Goal: Task Accomplishment & Management: Use online tool/utility

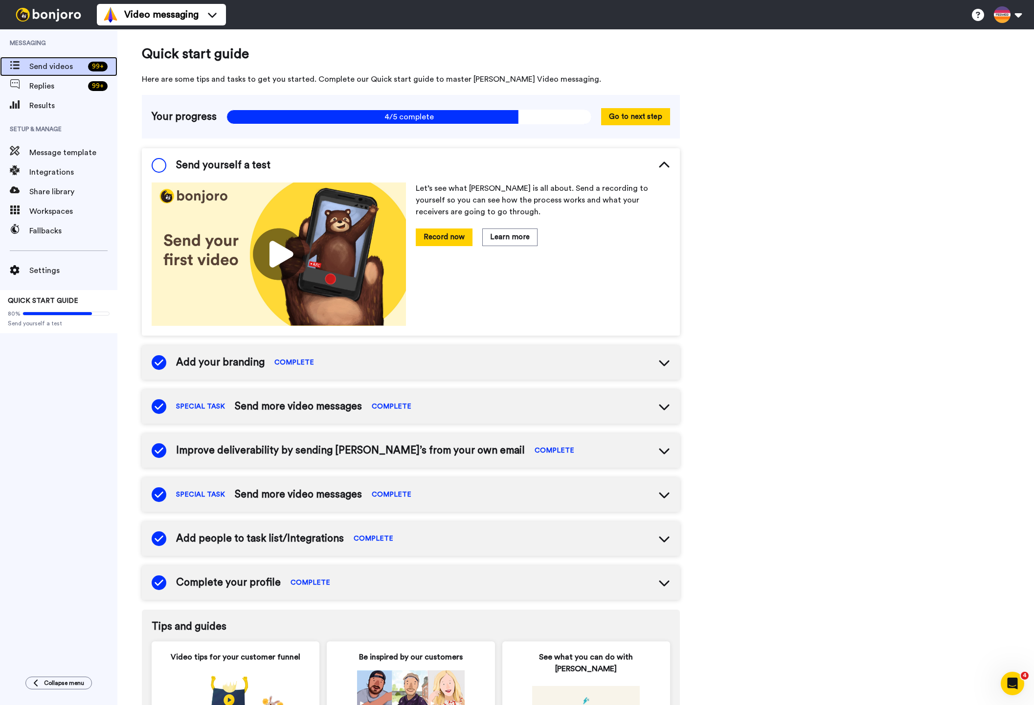
click at [58, 64] on span "Send videos" at bounding box center [56, 67] width 55 height 12
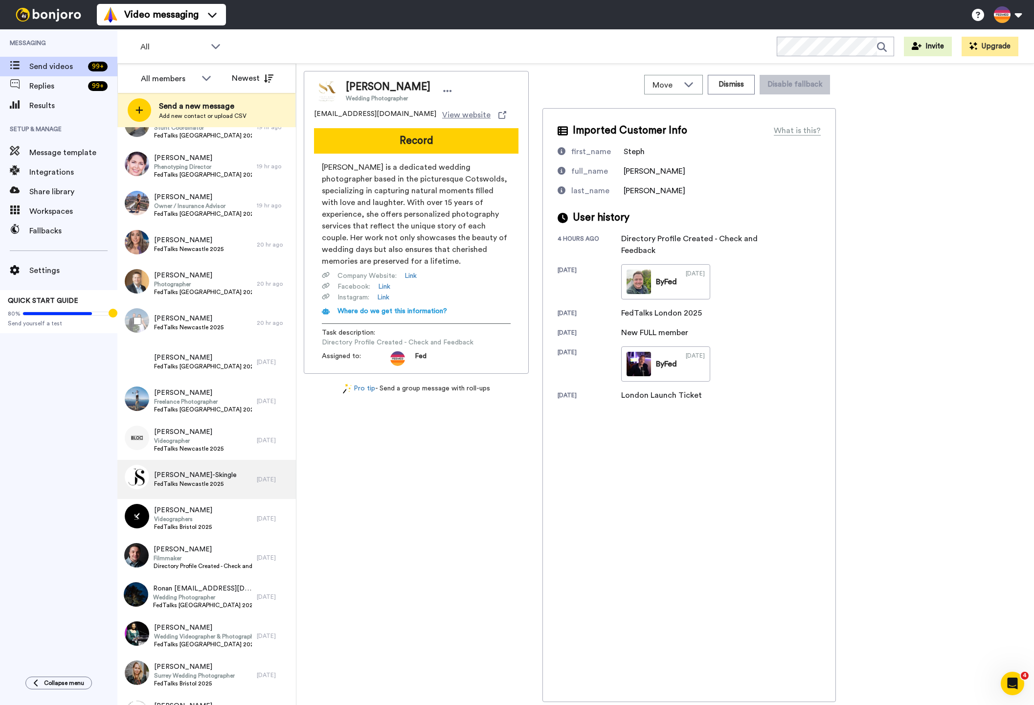
scroll to position [315, 0]
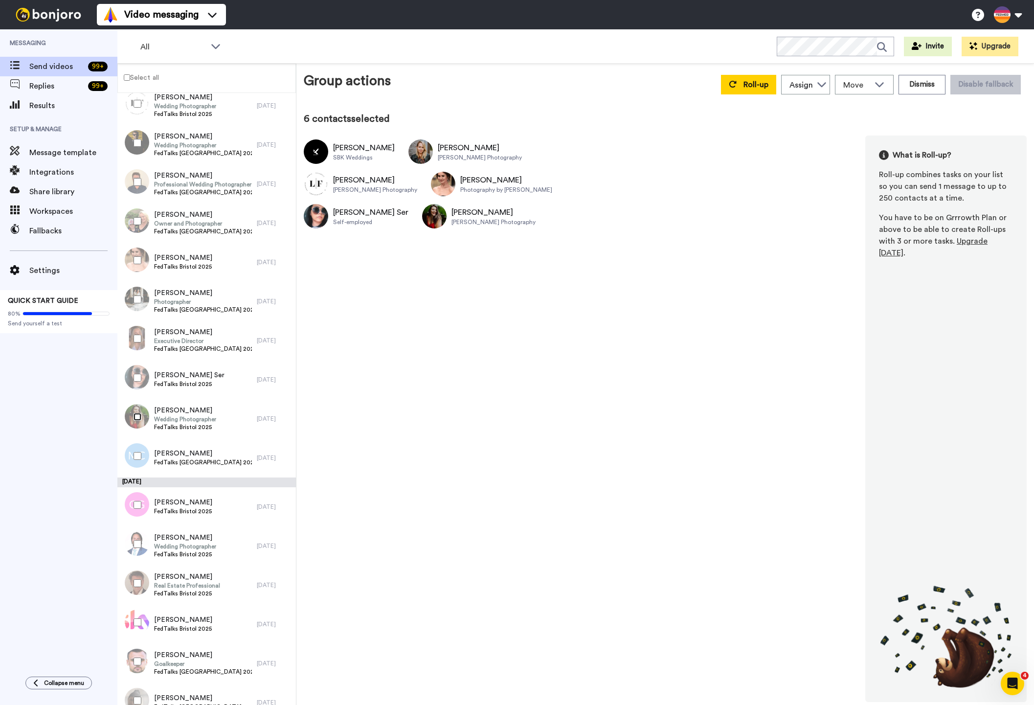
scroll to position [888, 0]
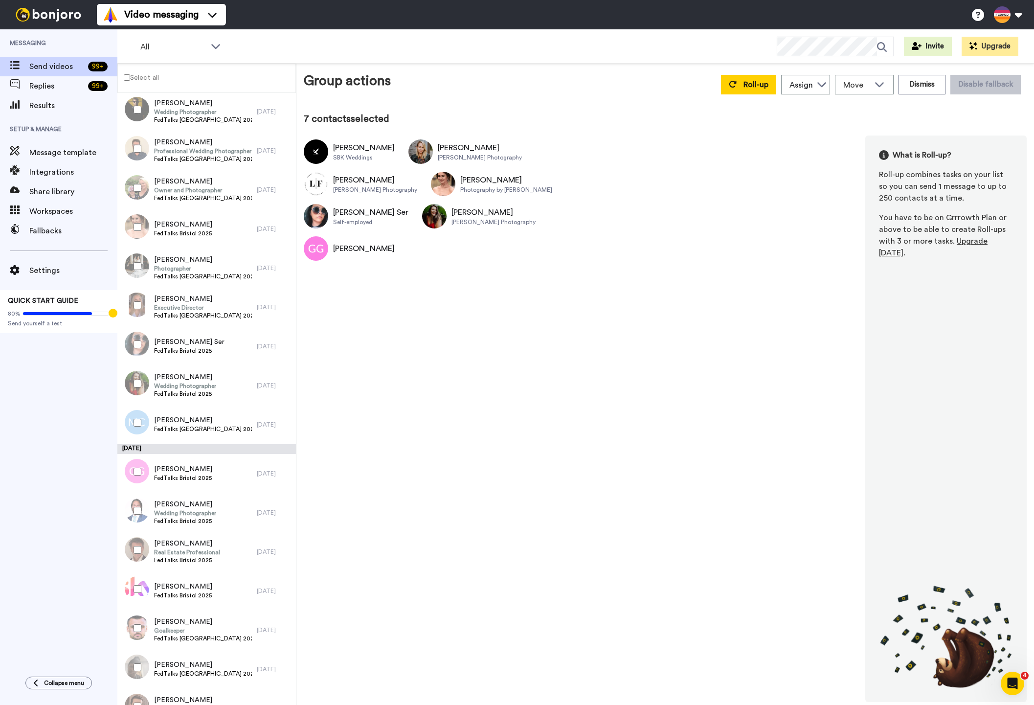
click at [136, 517] on div at bounding box center [135, 511] width 35 height 34
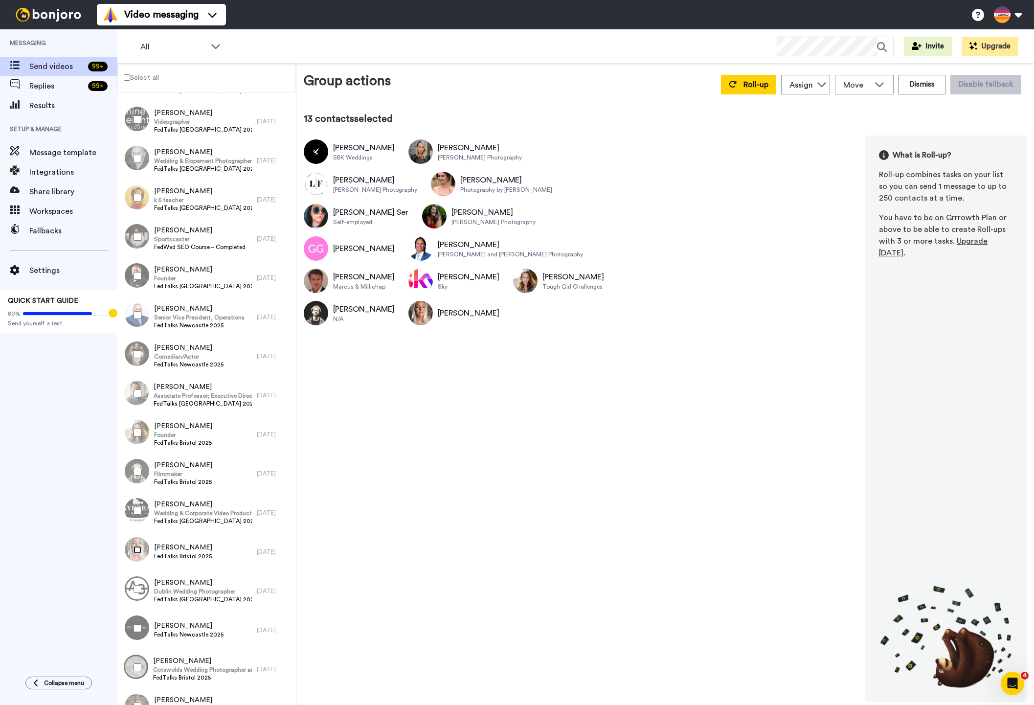
scroll to position [2761, 0]
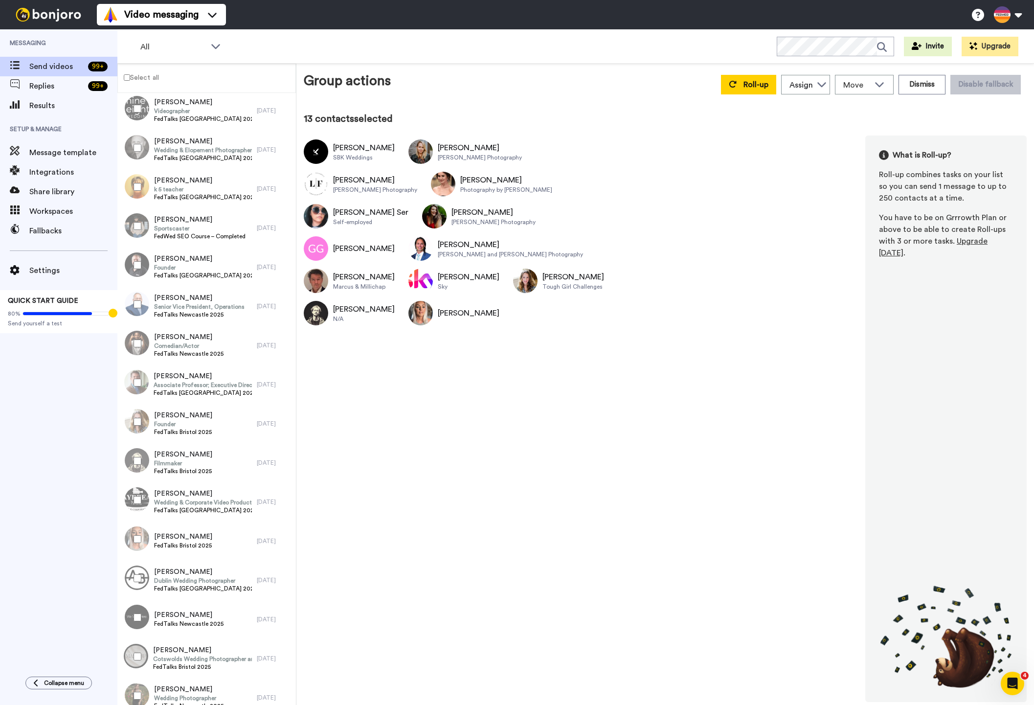
click at [137, 652] on div at bounding box center [135, 656] width 35 height 34
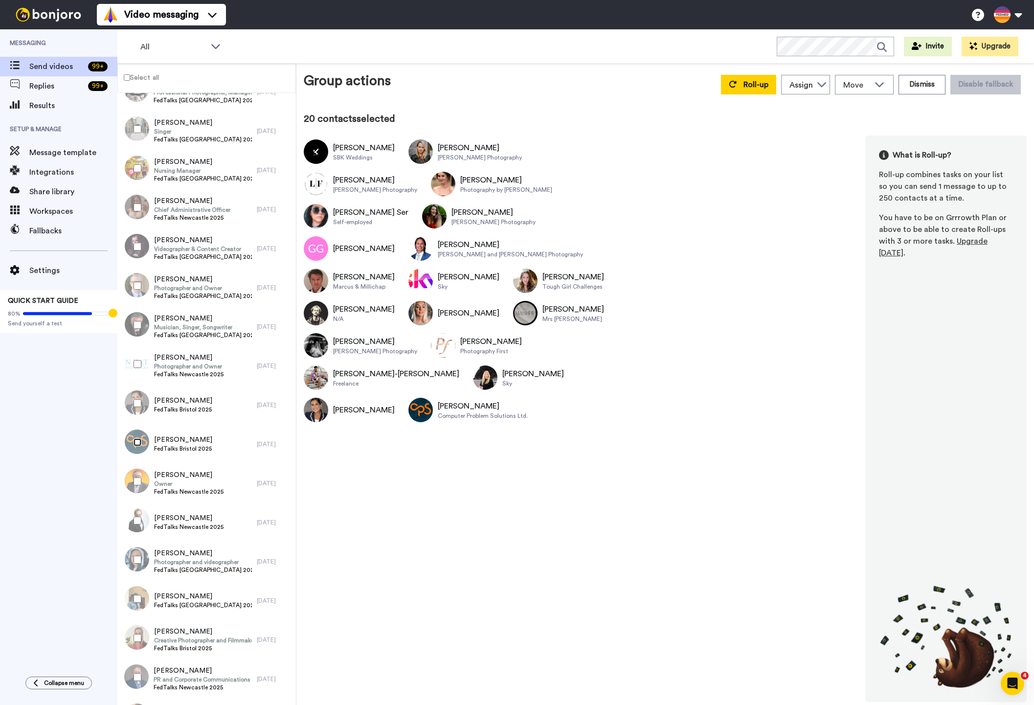
scroll to position [4160, 0]
click at [135, 632] on div at bounding box center [135, 637] width 35 height 34
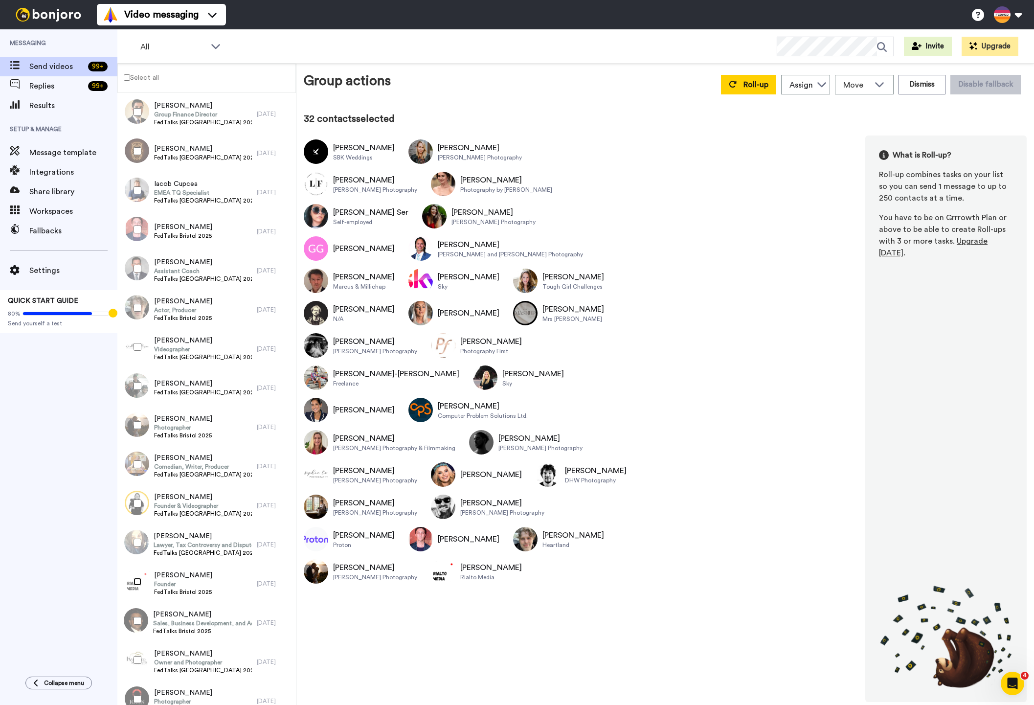
scroll to position [5762, 0]
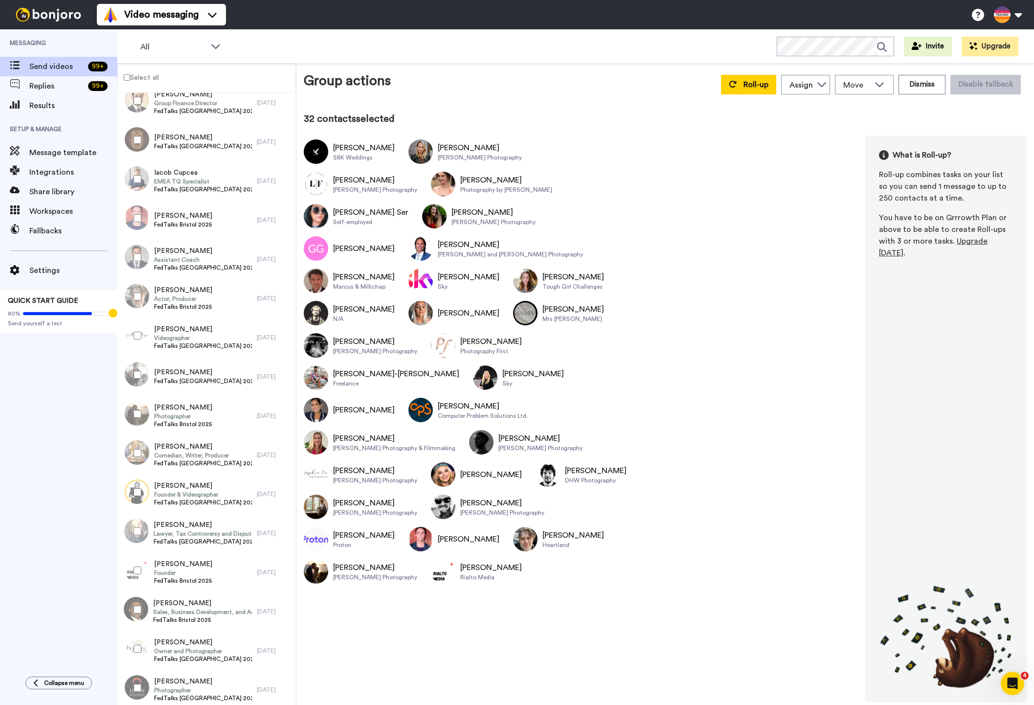
click at [139, 613] on div at bounding box center [135, 609] width 35 height 34
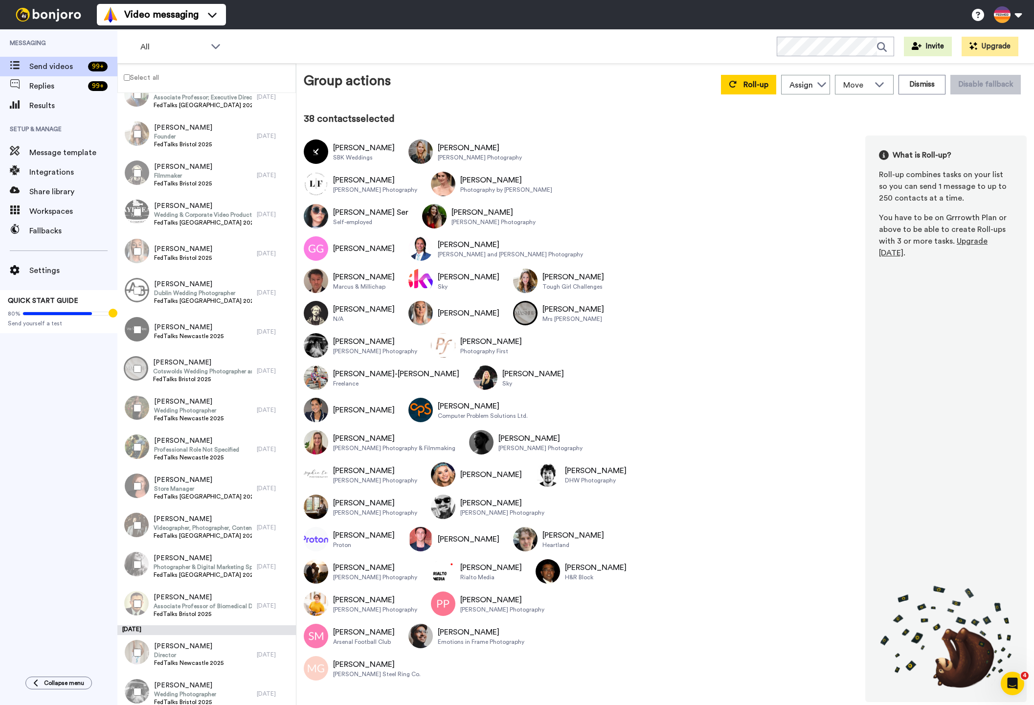
scroll to position [3051, 0]
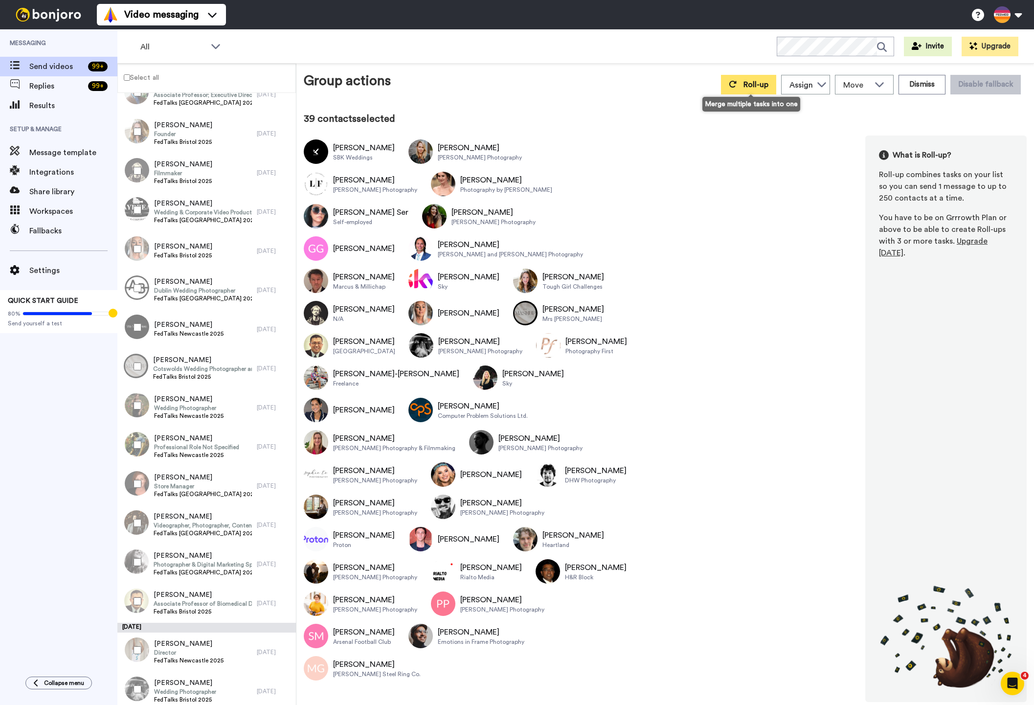
click at [756, 86] on span "Roll-up" at bounding box center [756, 85] width 25 height 8
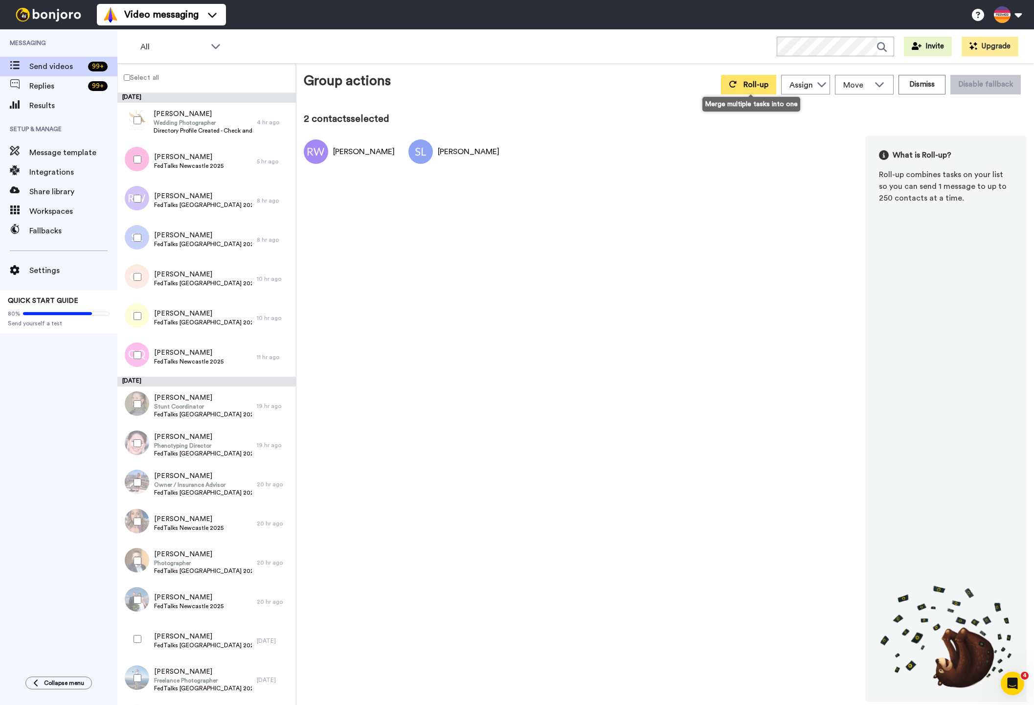
click at [753, 88] on span "Roll-up" at bounding box center [756, 85] width 25 height 8
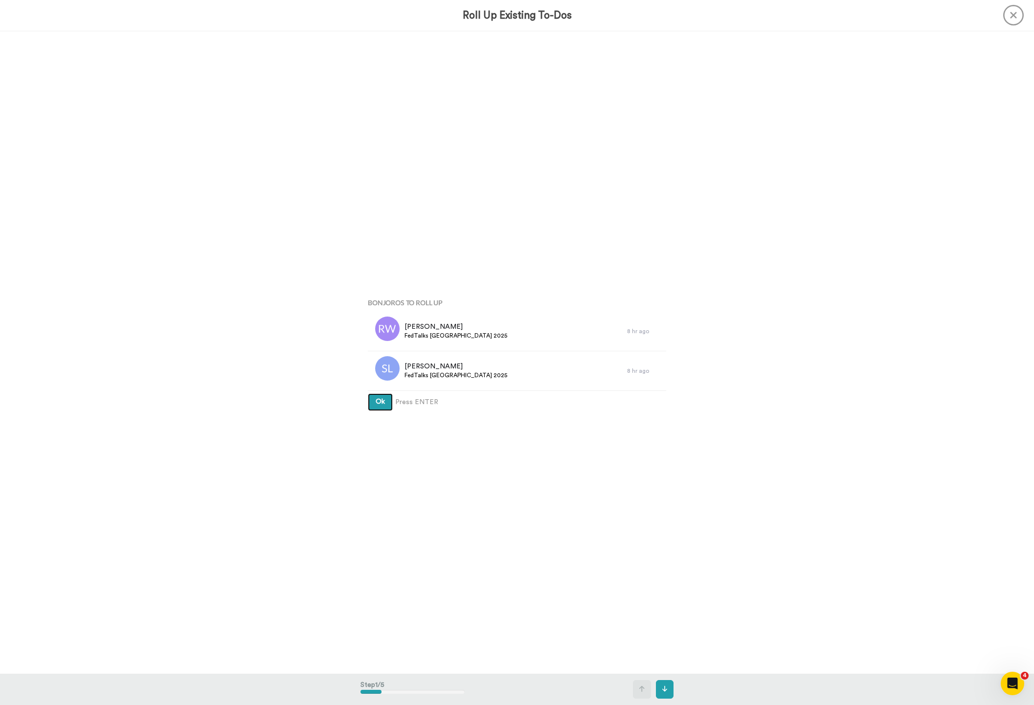
click at [374, 403] on button "Ok" at bounding box center [380, 402] width 25 height 18
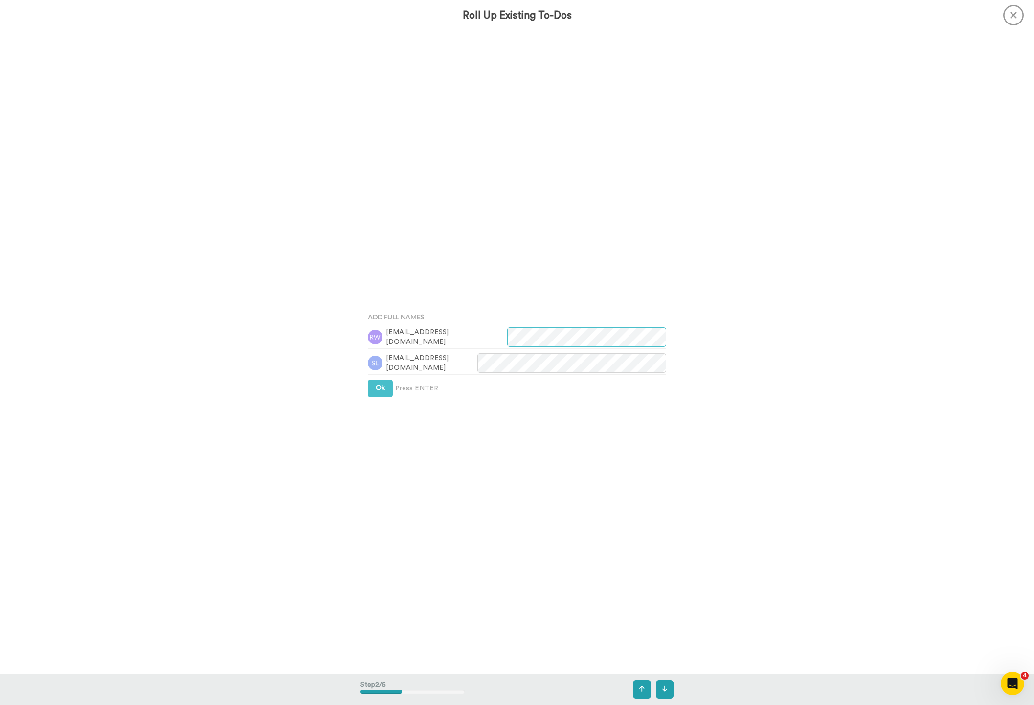
scroll to position [643, 0]
click at [1015, 14] on icon at bounding box center [1013, 15] width 21 height 21
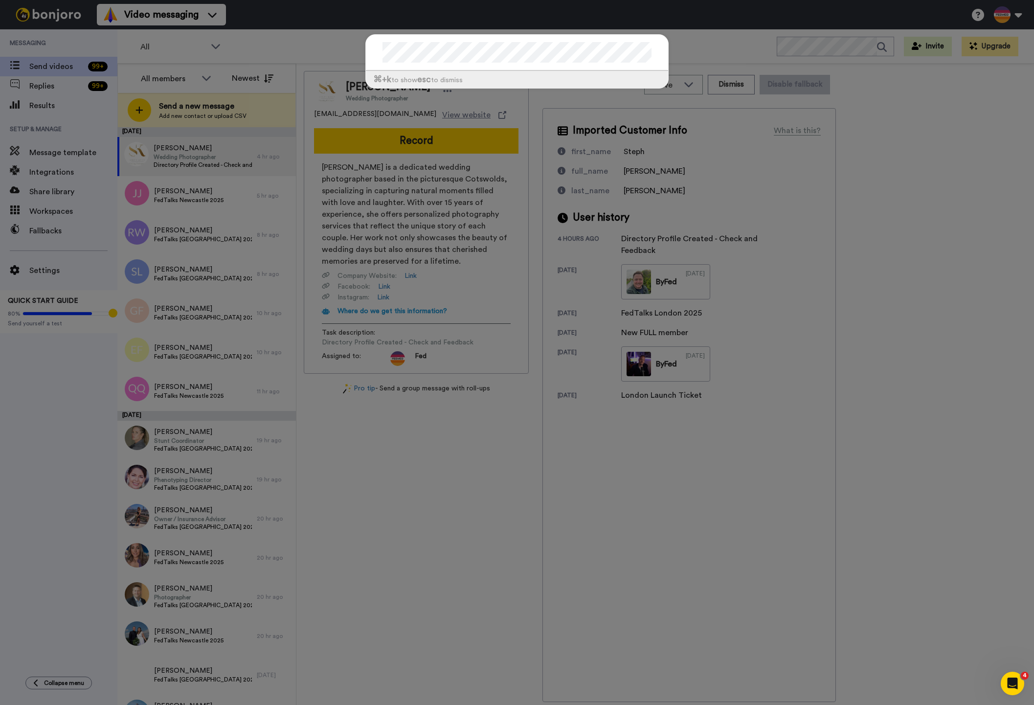
click at [376, 51] on div at bounding box center [517, 53] width 302 height 36
click at [417, 511] on div "⌘ +k to show esc to dismiss" at bounding box center [517, 352] width 1034 height 705
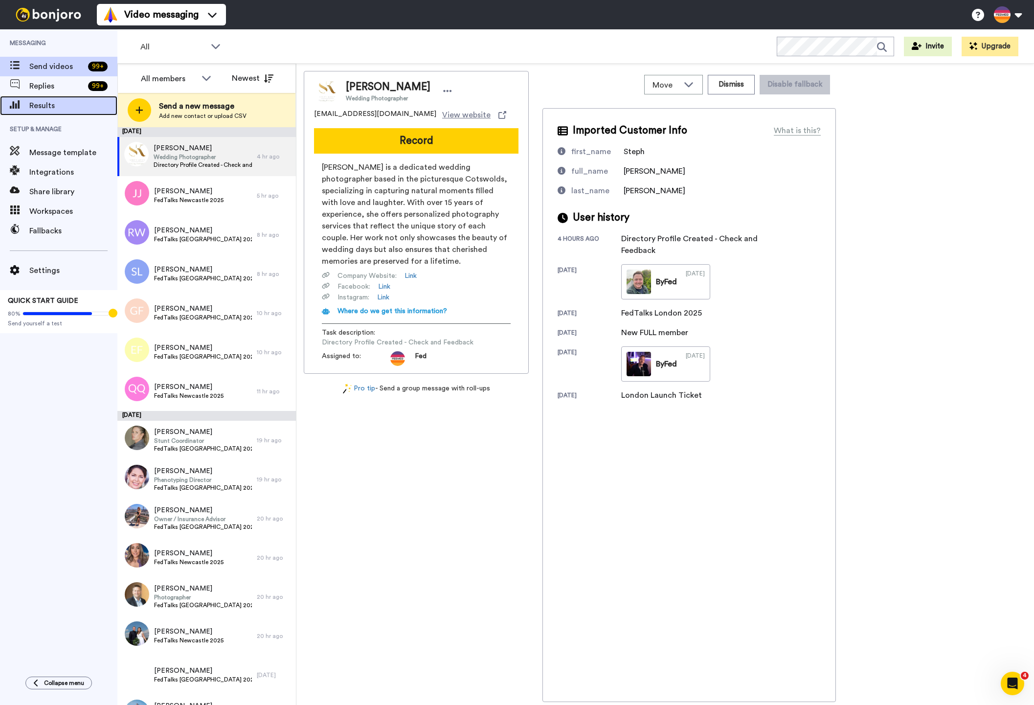
click at [47, 105] on span "Results" at bounding box center [73, 106] width 88 height 12
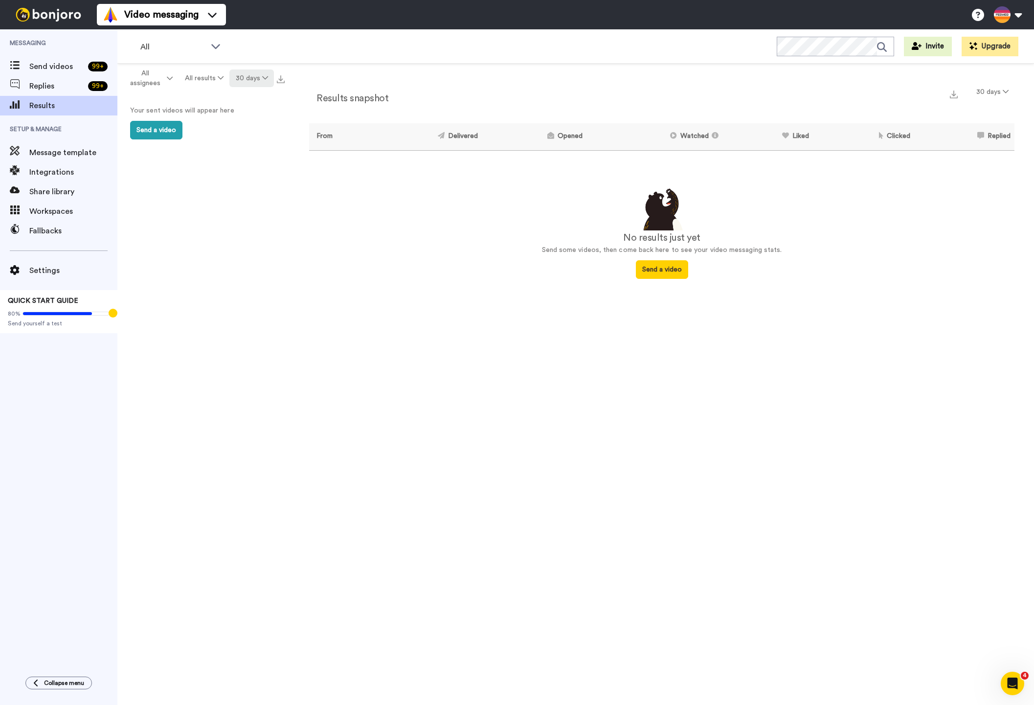
click at [250, 79] on button "30 days" at bounding box center [251, 78] width 45 height 18
click at [246, 220] on span "All time" at bounding box center [239, 221] width 27 height 7
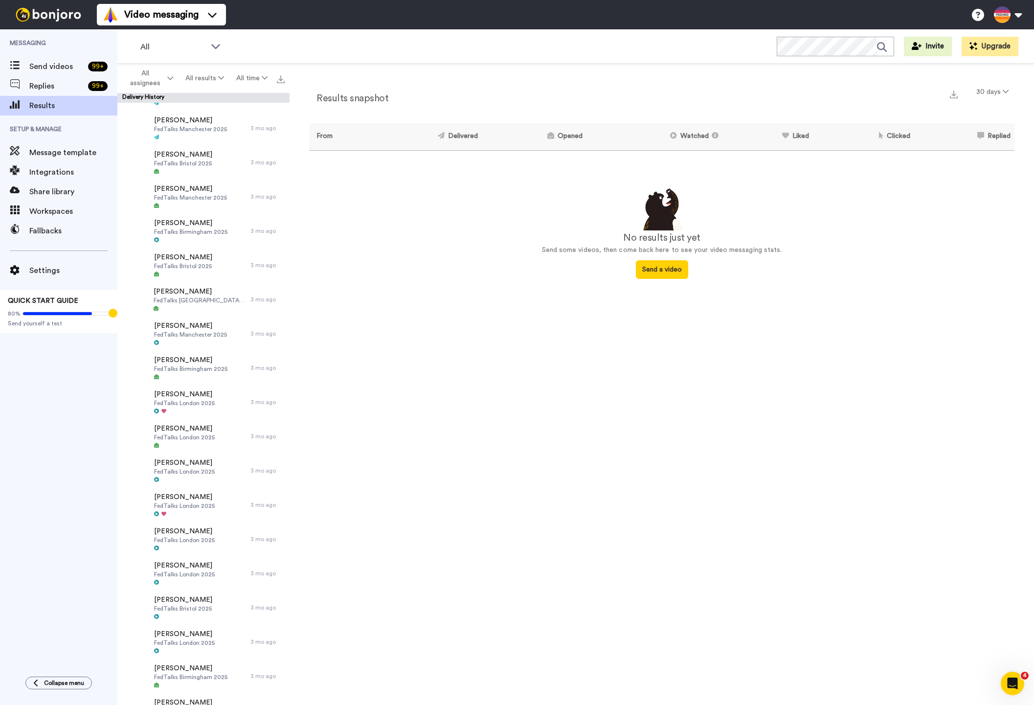
scroll to position [3997, 0]
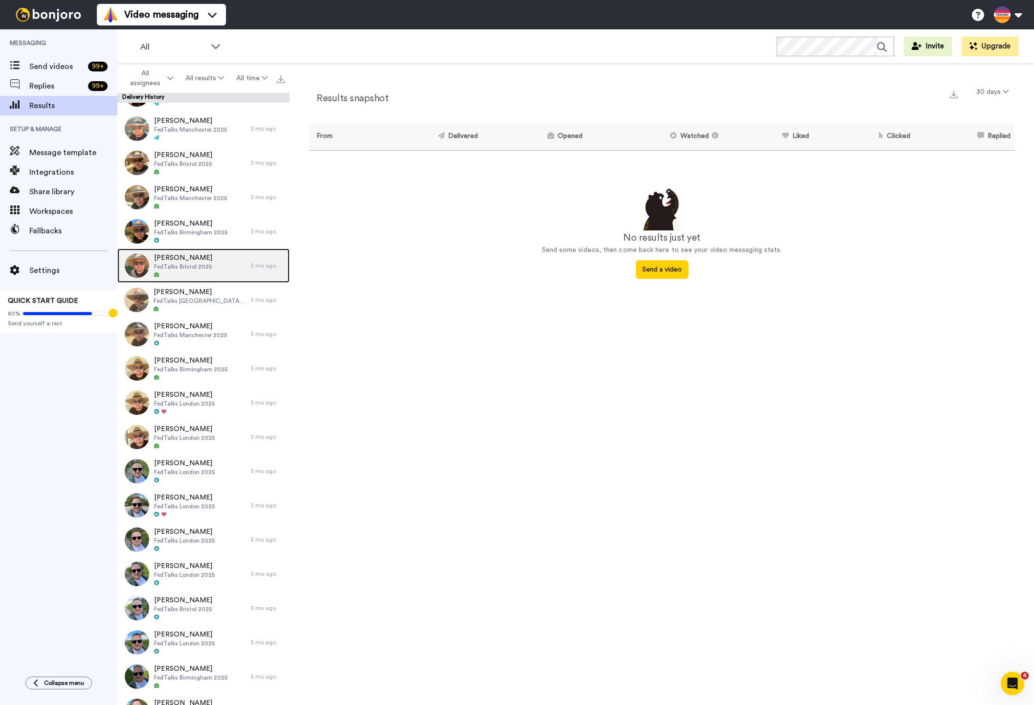
click at [186, 265] on span "FedTalks Bristol 2025" at bounding box center [183, 267] width 58 height 8
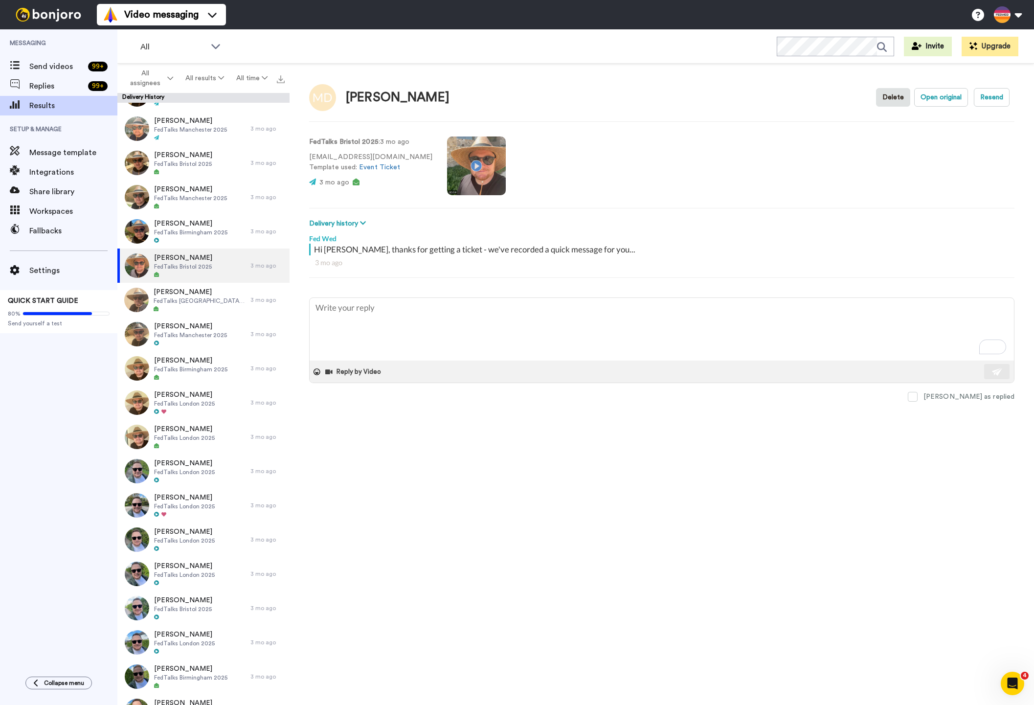
click at [449, 165] on video at bounding box center [476, 165] width 59 height 59
click at [454, 167] on video at bounding box center [476, 165] width 59 height 59
click at [450, 176] on video at bounding box center [476, 165] width 59 height 59
click at [197, 239] on div at bounding box center [190, 240] width 73 height 7
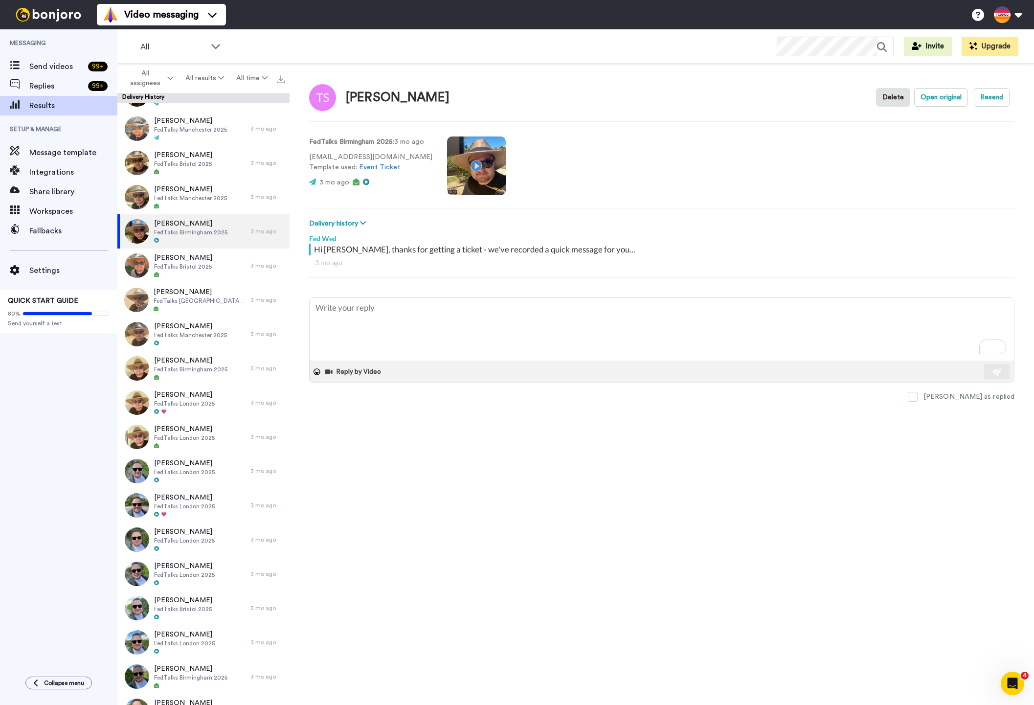
click at [467, 168] on video at bounding box center [476, 165] width 59 height 59
click at [203, 263] on span "FedTalks Bristol 2025" at bounding box center [183, 267] width 58 height 8
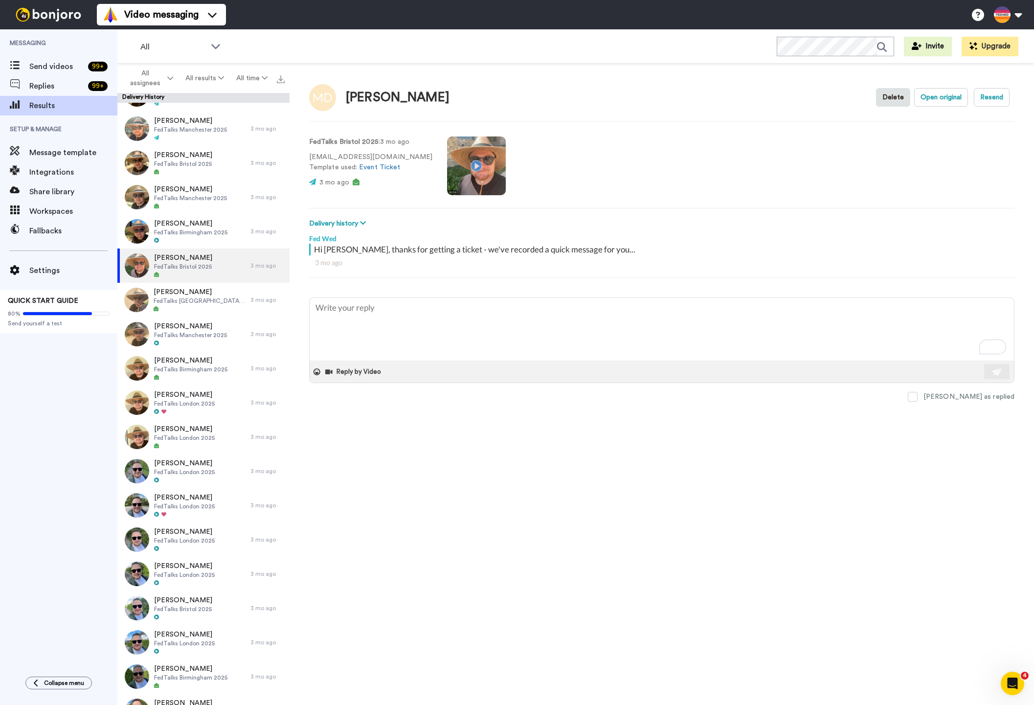
click at [454, 164] on video at bounding box center [476, 165] width 59 height 59
drag, startPoint x: 453, startPoint y: 165, endPoint x: 464, endPoint y: 162, distance: 11.2
click at [453, 165] on video at bounding box center [476, 165] width 59 height 59
click at [453, 163] on video at bounding box center [476, 165] width 59 height 59
click at [192, 335] on span "FedTalks Manchester 2025" at bounding box center [190, 335] width 73 height 8
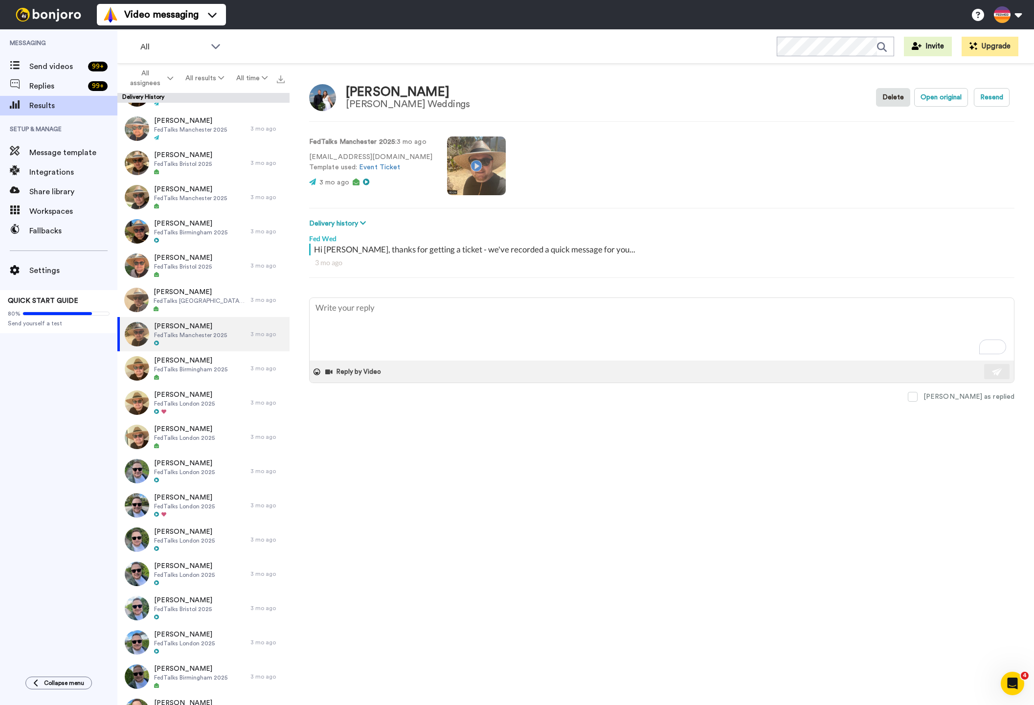
drag, startPoint x: 469, startPoint y: 164, endPoint x: 494, endPoint y: 199, distance: 42.8
click at [469, 164] on video at bounding box center [476, 165] width 59 height 59
type textarea "x"
click at [56, 66] on span "Send videos" at bounding box center [56, 67] width 55 height 12
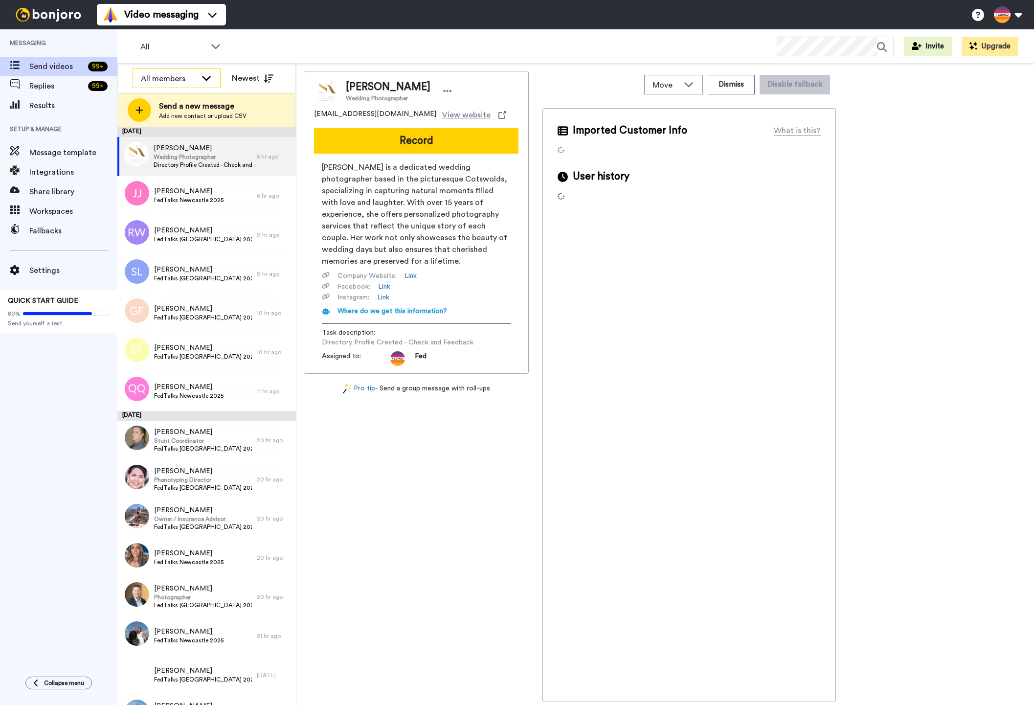
click at [207, 81] on icon at bounding box center [207, 78] width 12 height 10
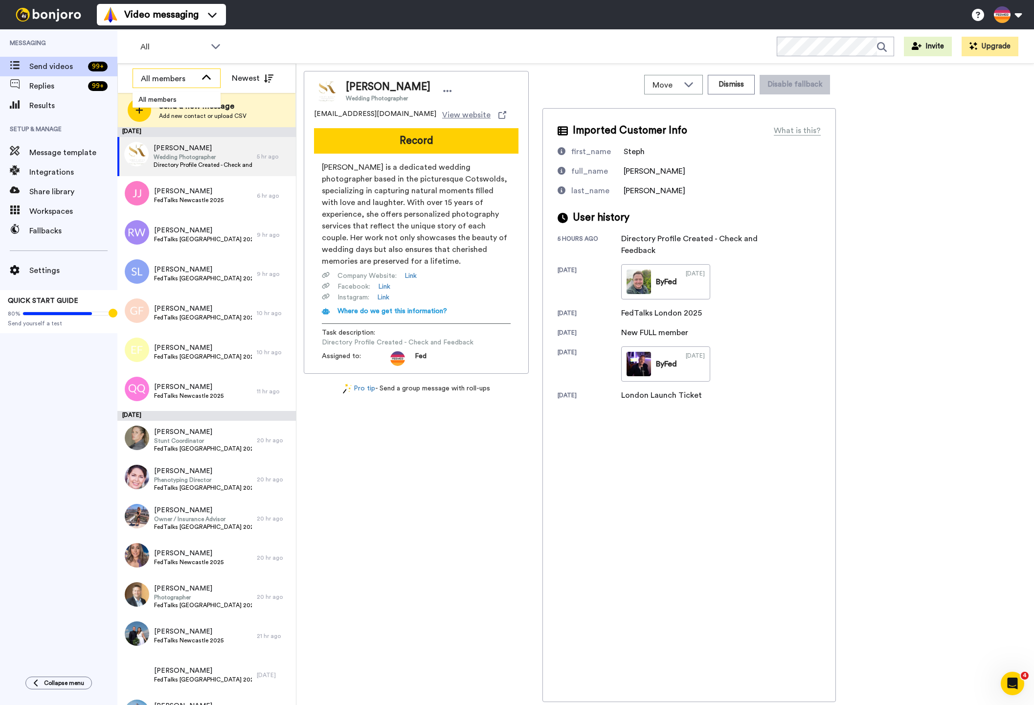
click at [207, 78] on icon at bounding box center [207, 78] width 12 height 10
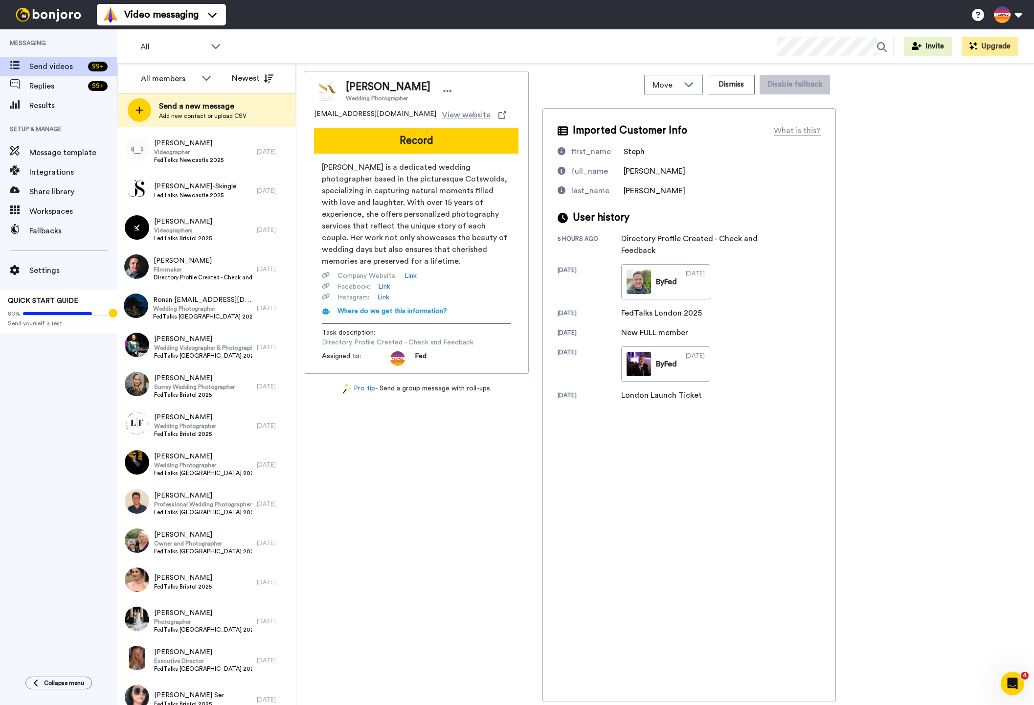
scroll to position [609, 0]
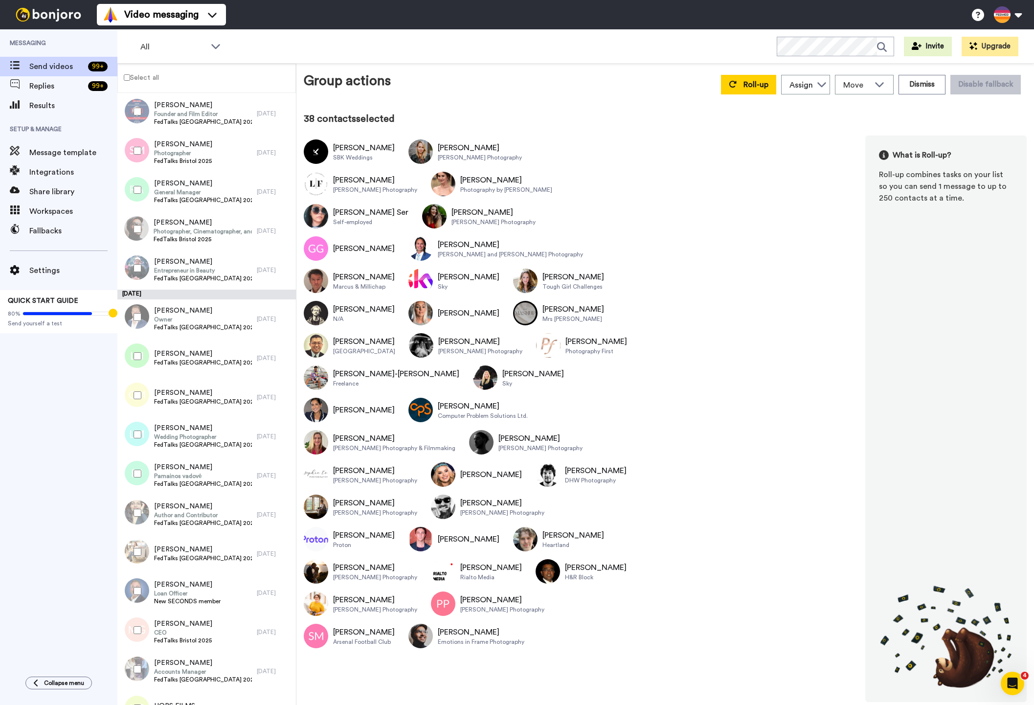
scroll to position [6653, 0]
click at [140, 633] on div at bounding box center [135, 629] width 35 height 34
click at [754, 90] on button "Roll-up" at bounding box center [748, 85] width 55 height 20
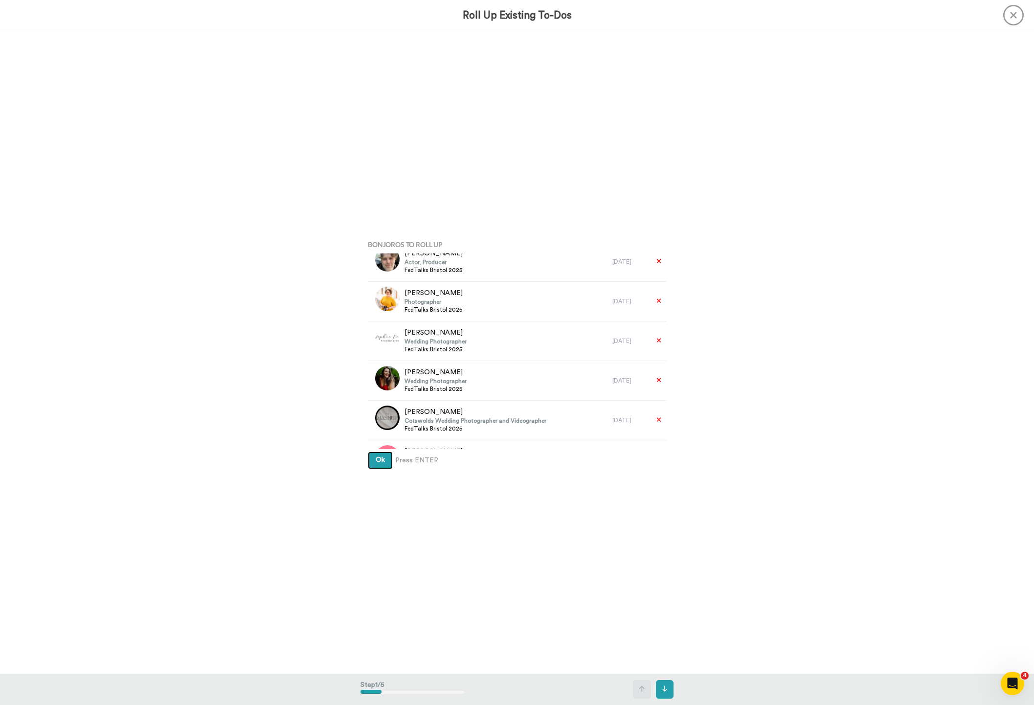
scroll to position [1350, 0]
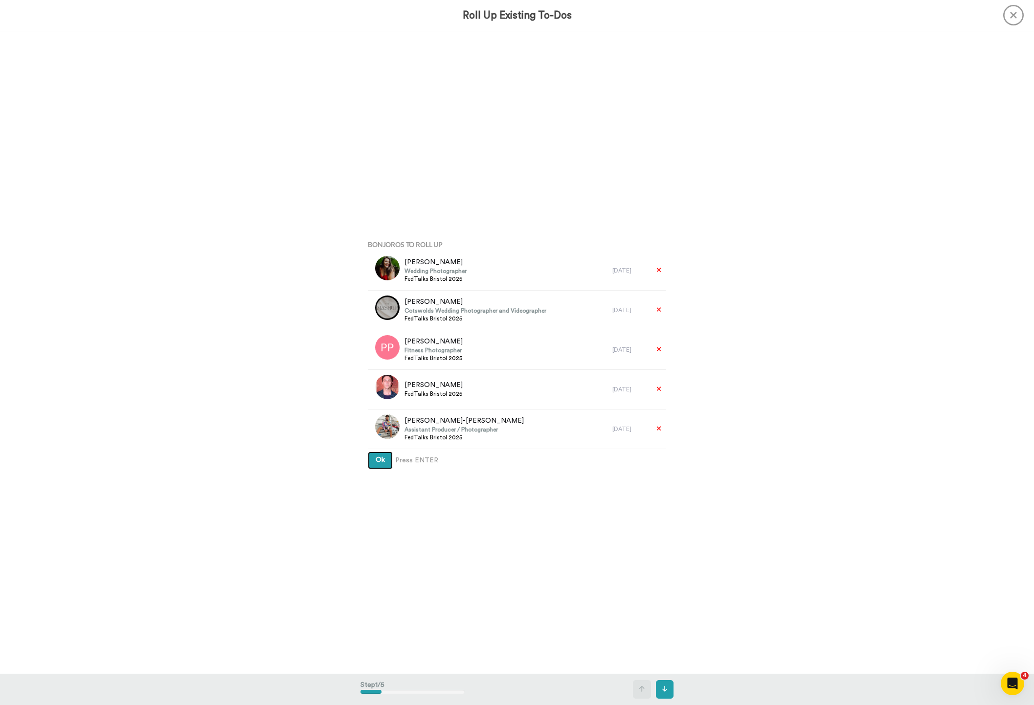
click at [375, 465] on button "Ok" at bounding box center [380, 460] width 25 height 18
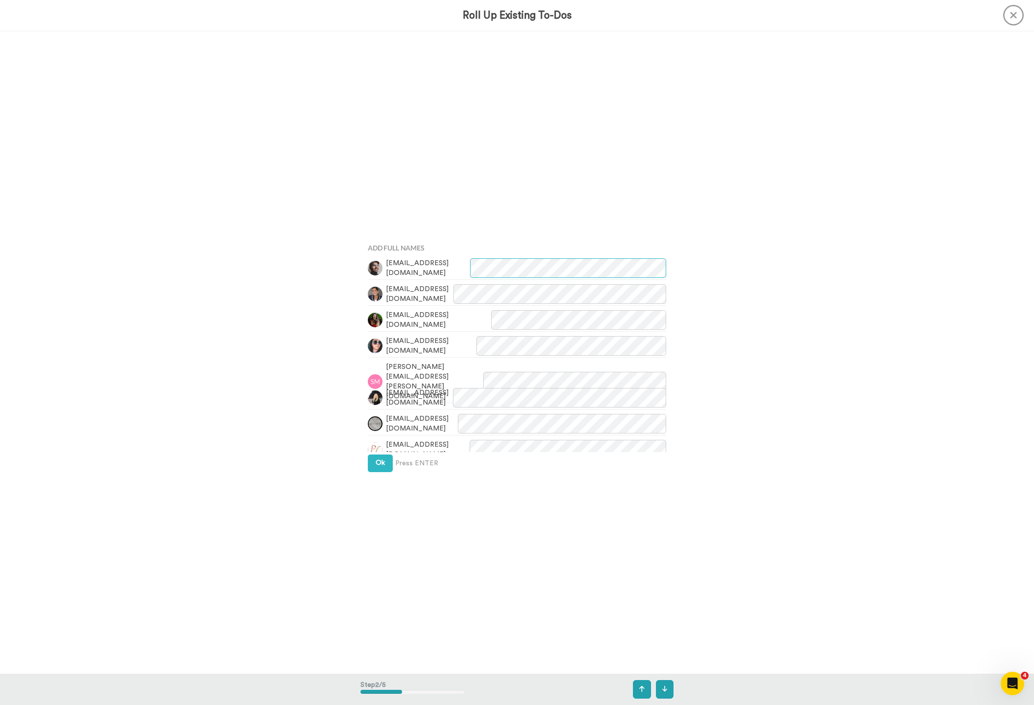
scroll to position [643, 0]
click at [381, 459] on span "Ok" at bounding box center [380, 459] width 9 height 7
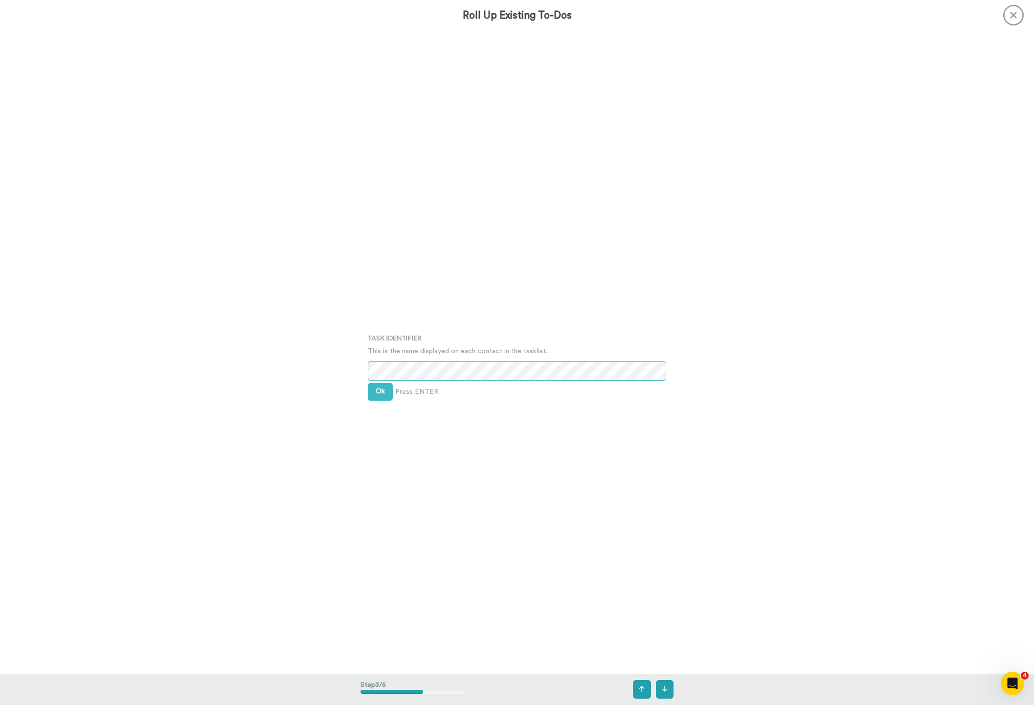
scroll to position [1285, 0]
click at [381, 382] on span "Ok" at bounding box center [380, 378] width 9 height 7
click at [381, 375] on span "Ok" at bounding box center [380, 371] width 9 height 7
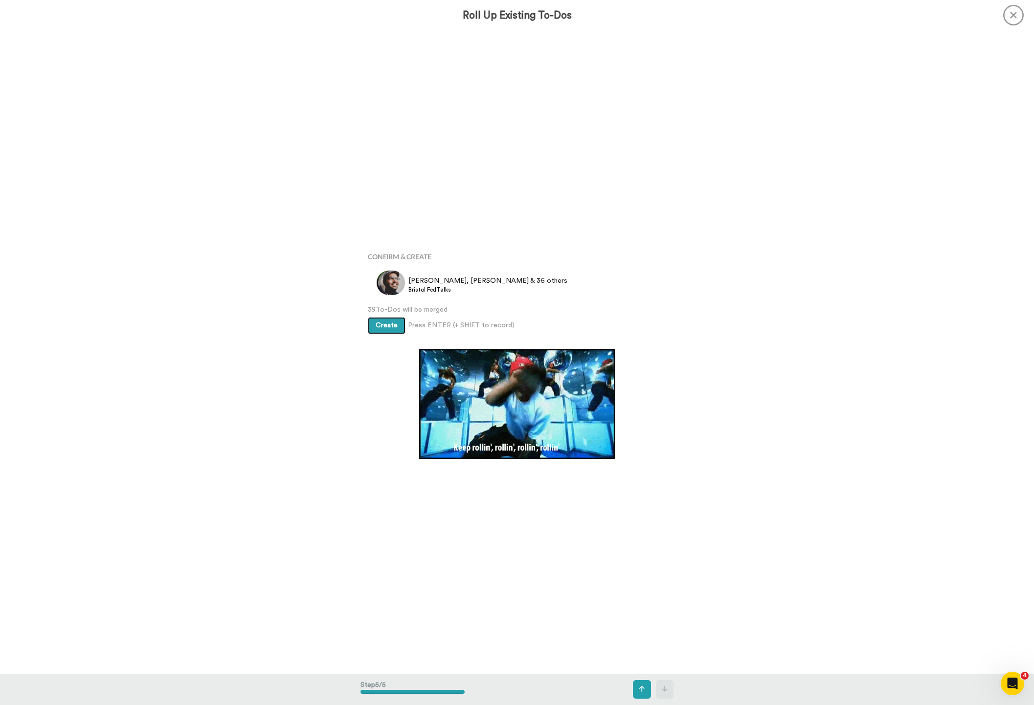
scroll to position [2570, 0]
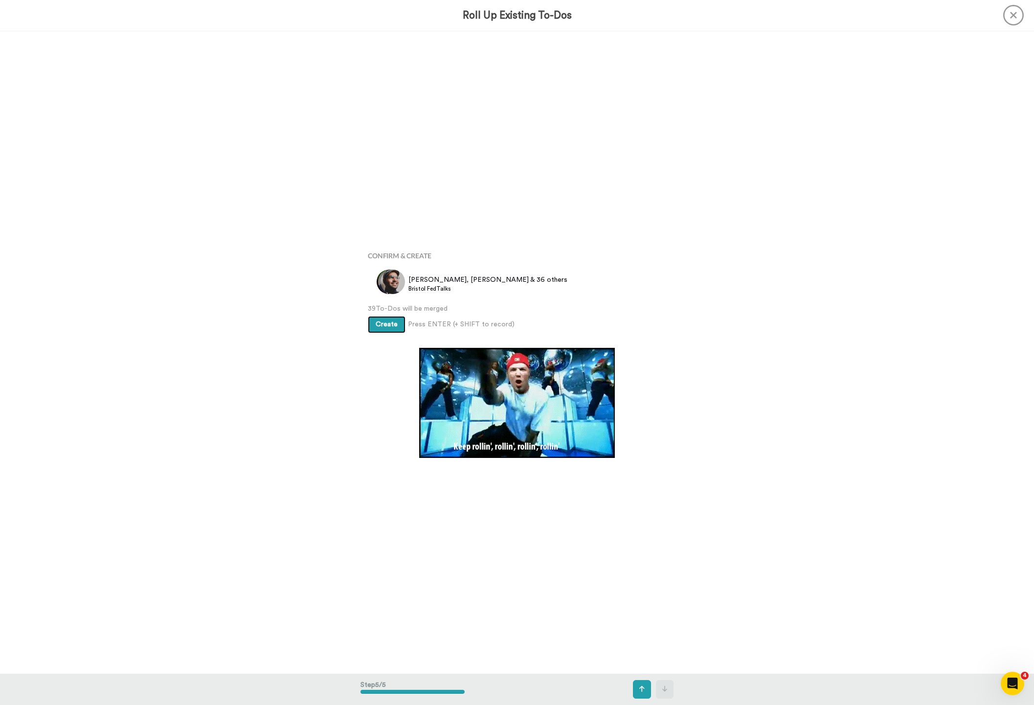
click at [389, 325] on span "Create" at bounding box center [387, 324] width 22 height 7
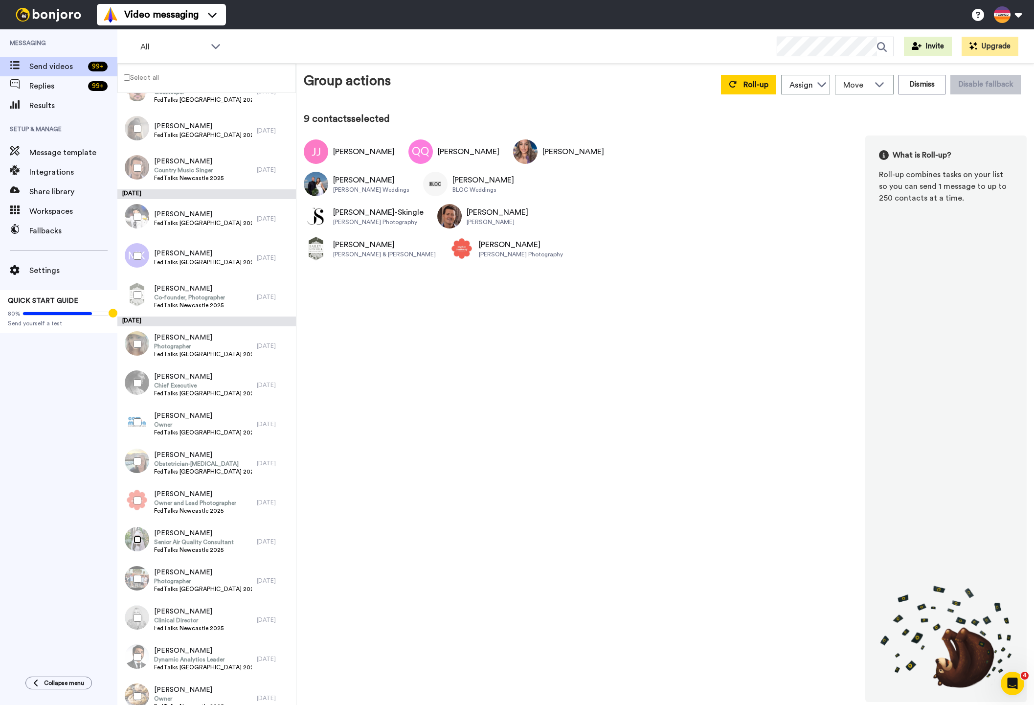
scroll to position [1106, 0]
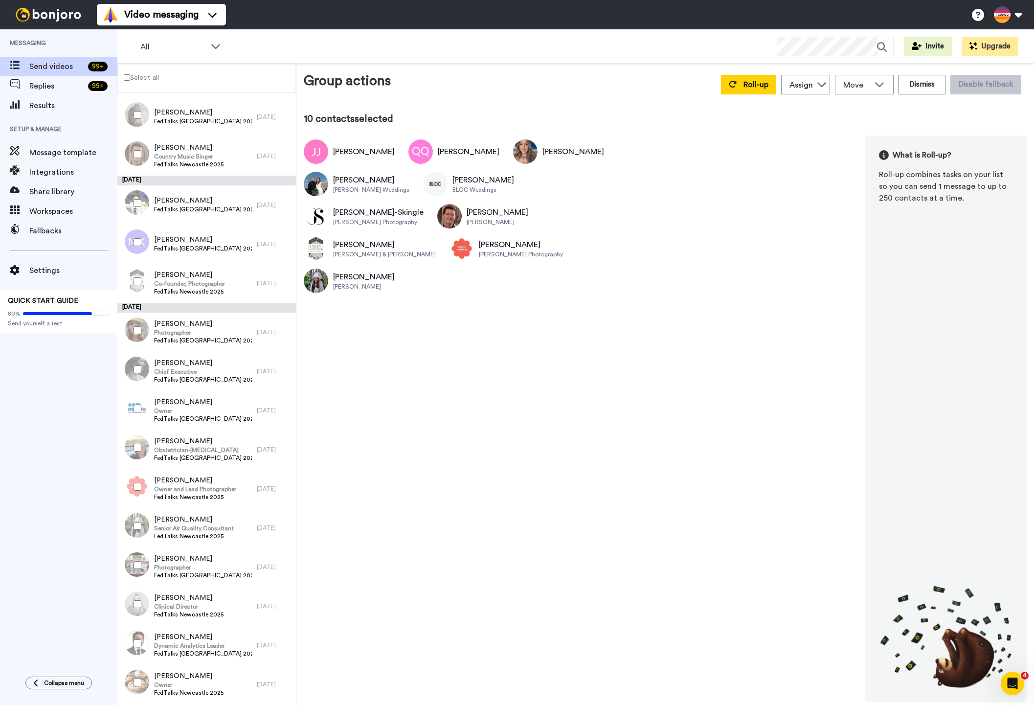
click at [139, 600] on div at bounding box center [135, 604] width 35 height 34
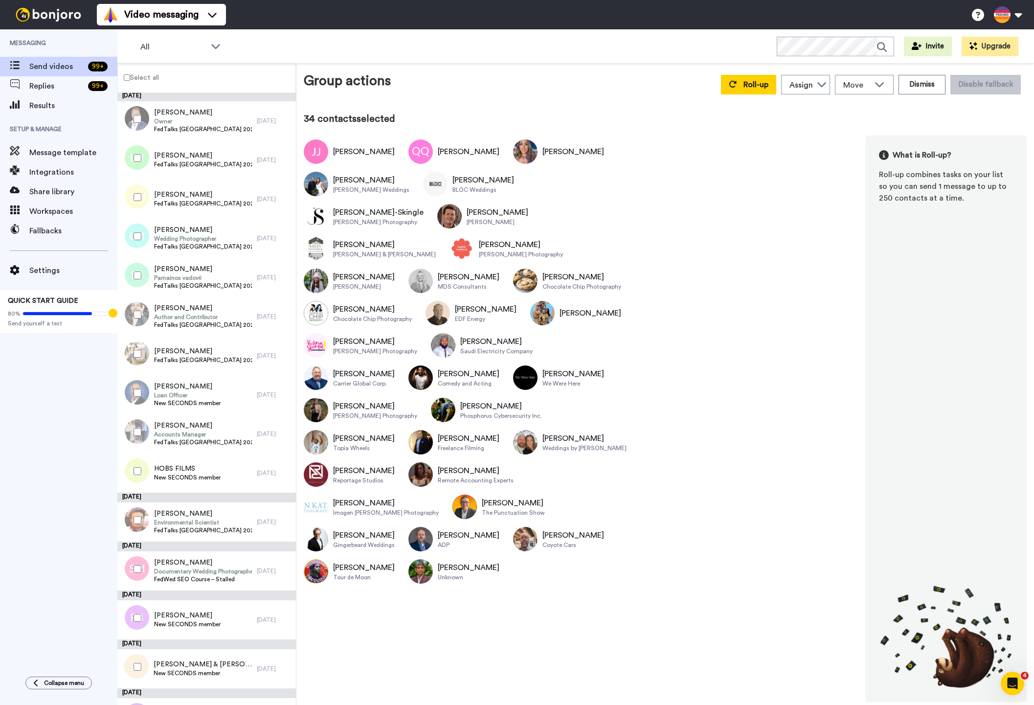
scroll to position [5403, 0]
click at [733, 86] on icon at bounding box center [733, 84] width 8 height 8
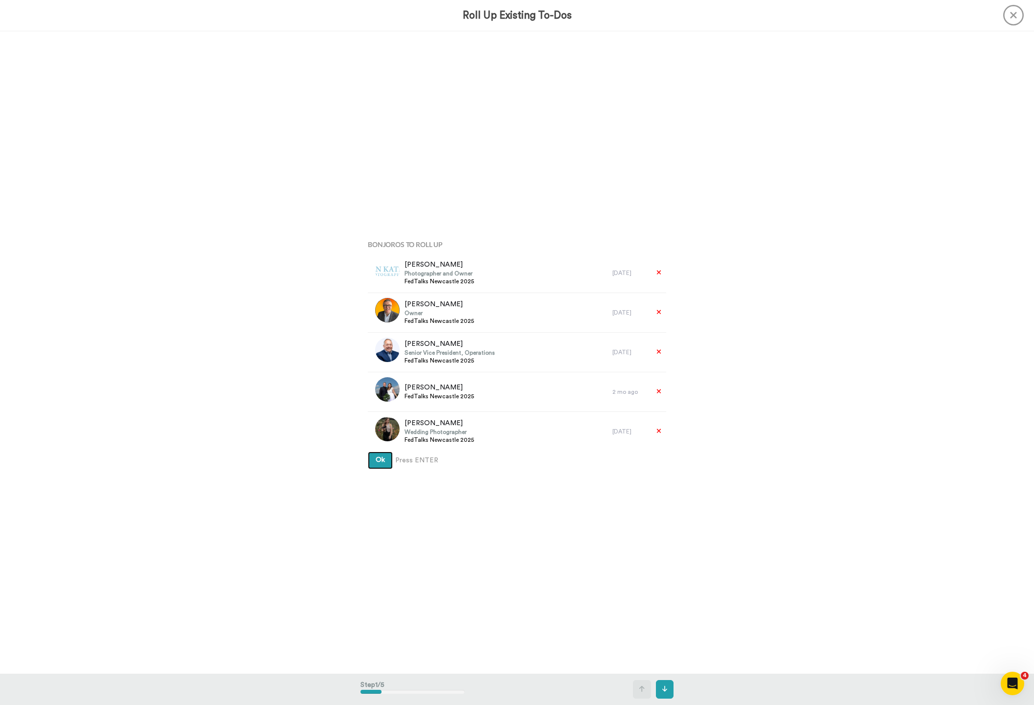
click at [373, 460] on button "Ok" at bounding box center [380, 460] width 25 height 18
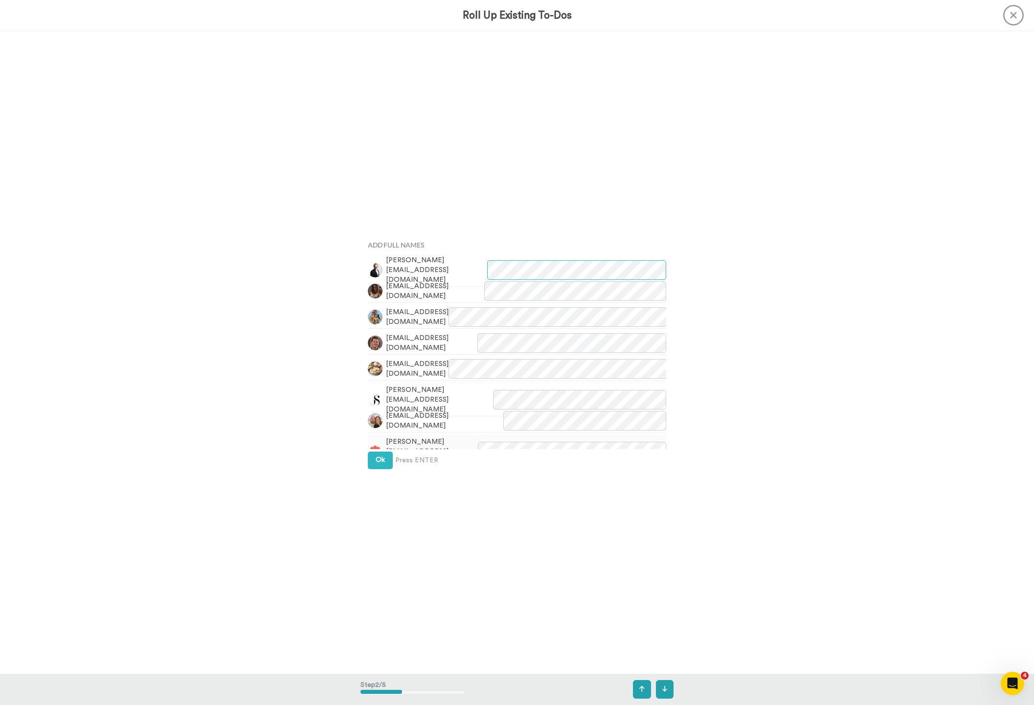
scroll to position [643, 0]
click at [378, 462] on span "Ok" at bounding box center [380, 459] width 9 height 7
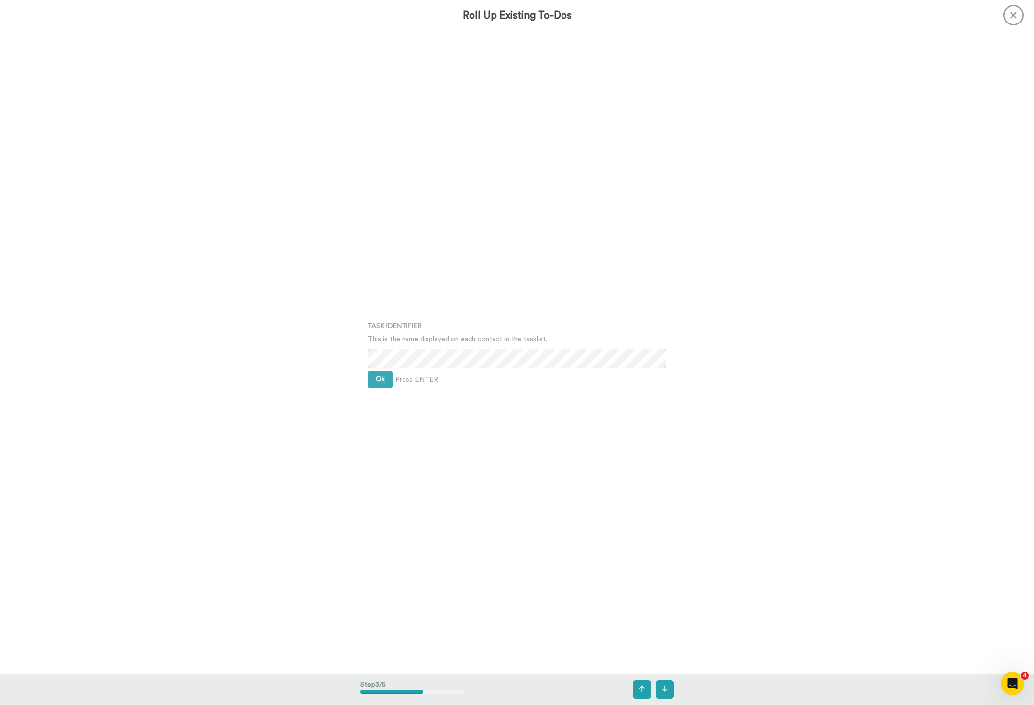
scroll to position [1285, 0]
click at [369, 382] on button "Ok" at bounding box center [380, 379] width 25 height 18
click at [376, 376] on button "Ok" at bounding box center [380, 372] width 25 height 18
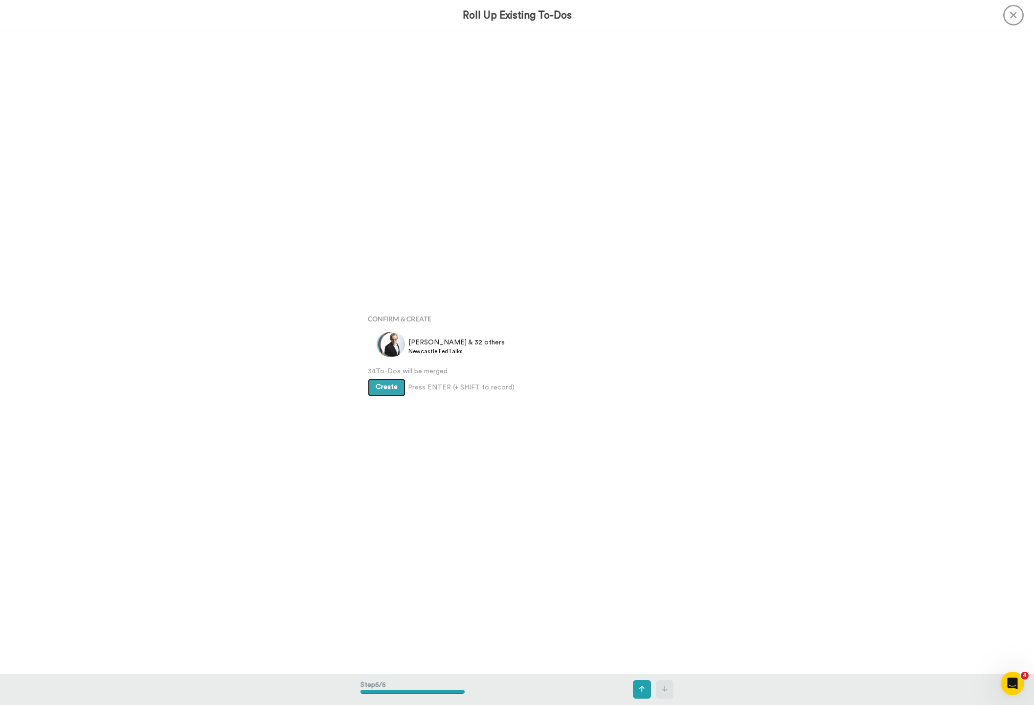
scroll to position [2570, 0]
click at [378, 388] on span "Create" at bounding box center [387, 386] width 22 height 7
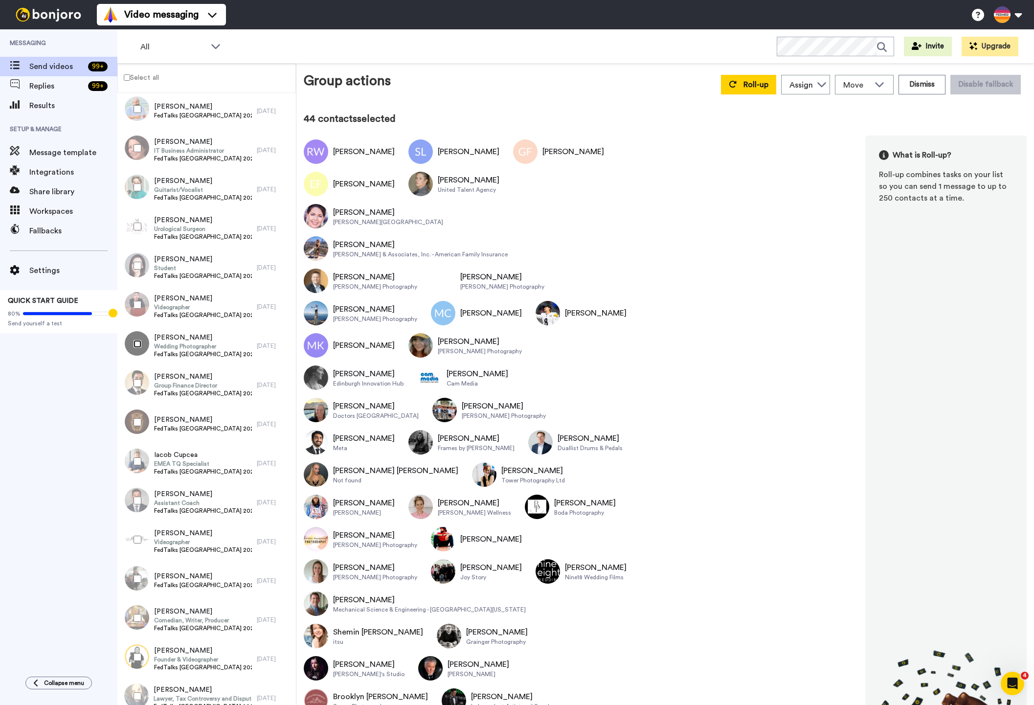
scroll to position [3095, 0]
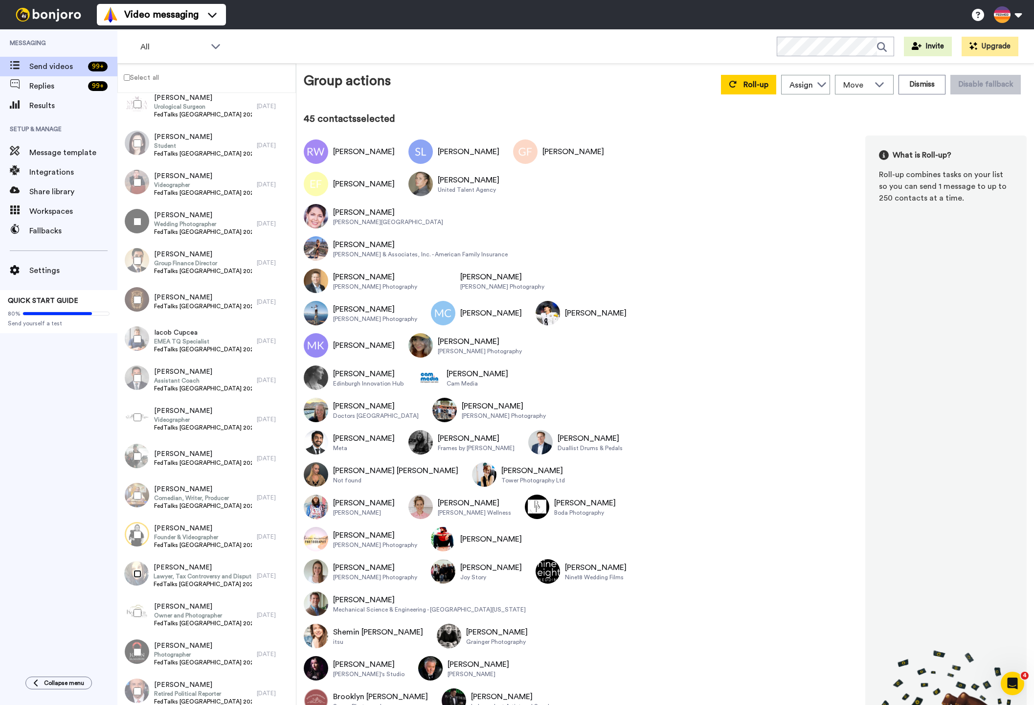
click at [137, 569] on div at bounding box center [135, 574] width 35 height 34
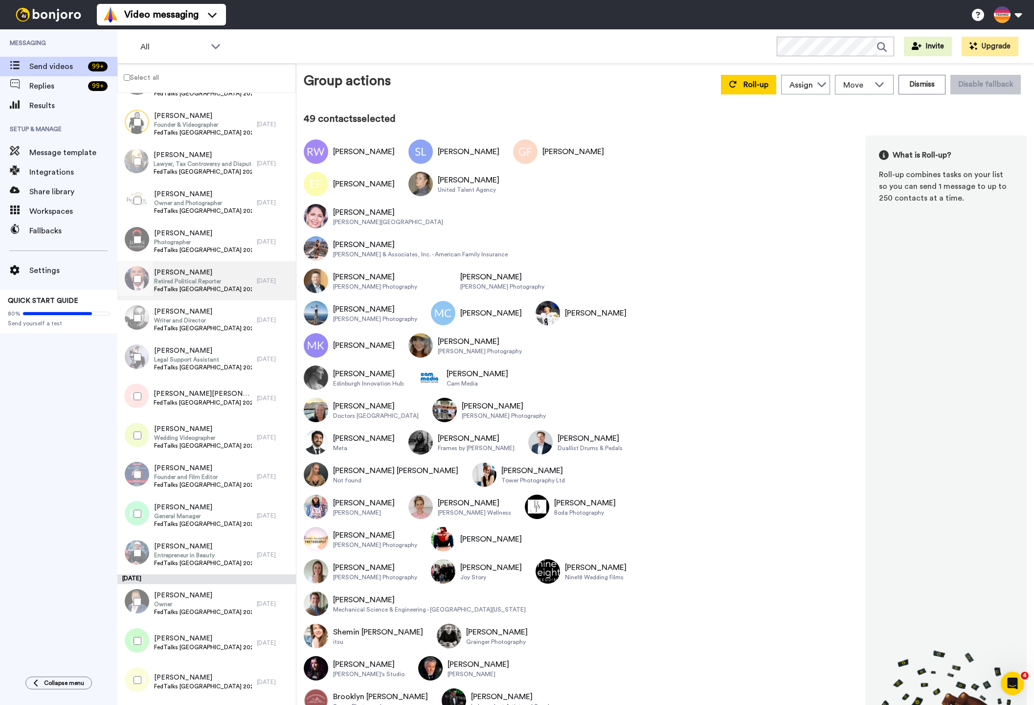
scroll to position [3580, 0]
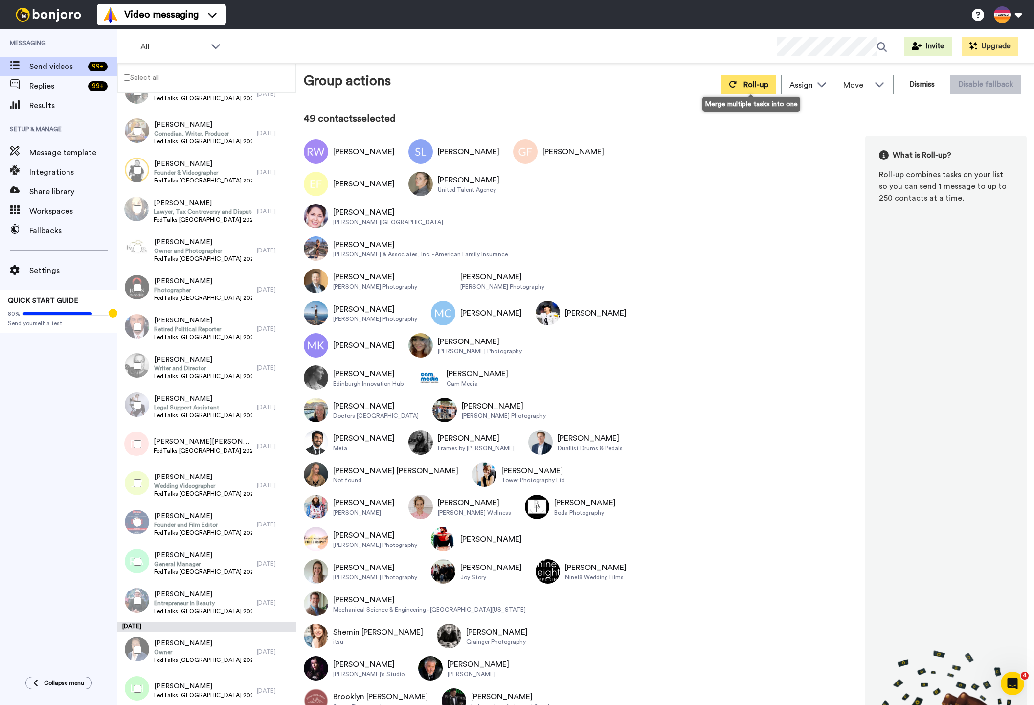
click at [746, 93] on button "Roll-up" at bounding box center [748, 85] width 55 height 20
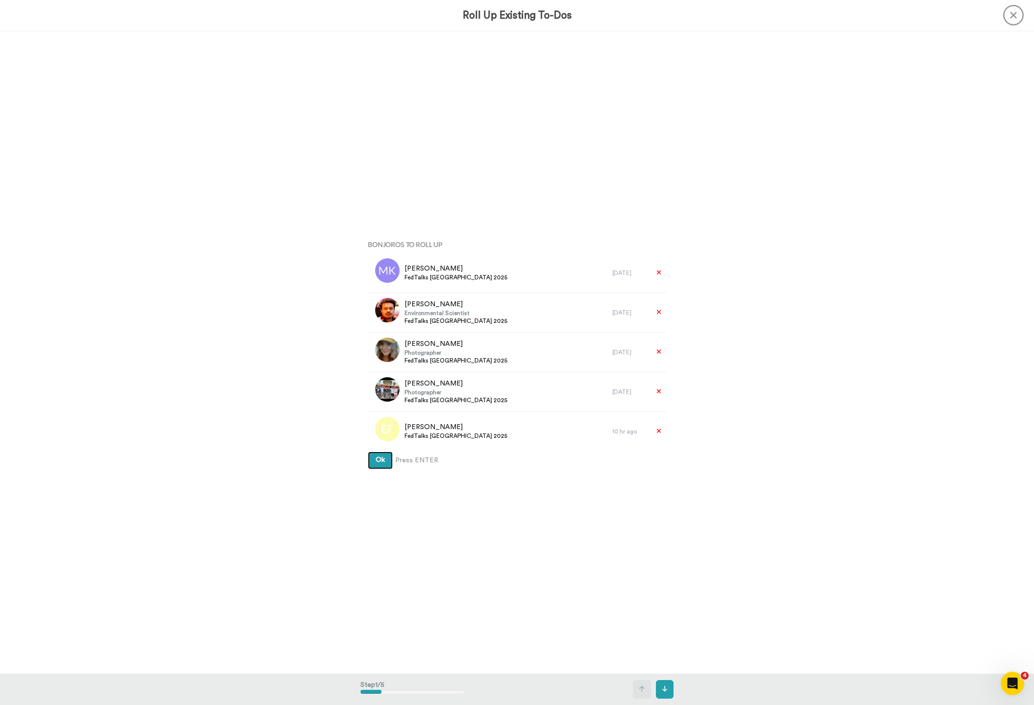
click at [376, 460] on span "Ok" at bounding box center [380, 459] width 9 height 7
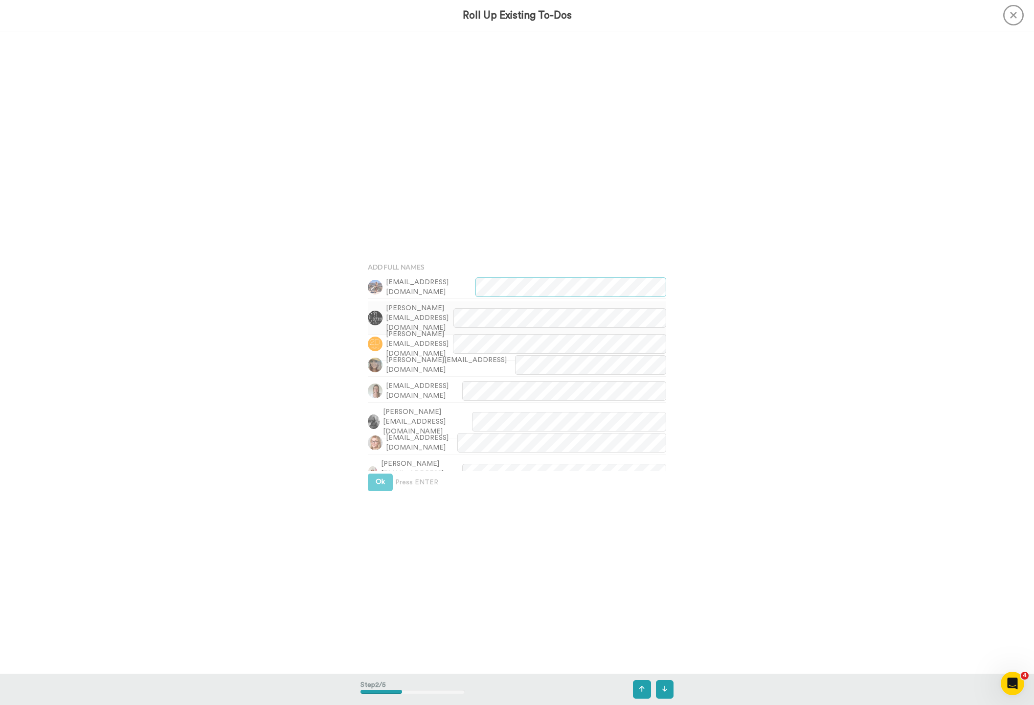
scroll to position [643, 0]
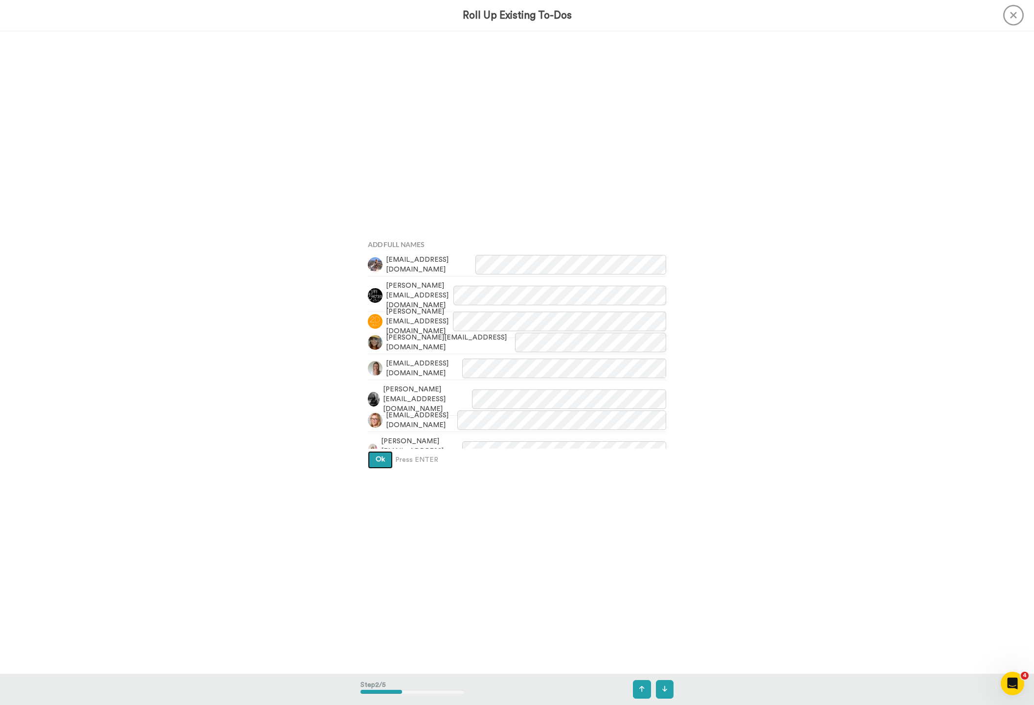
click at [378, 459] on span "Ok" at bounding box center [380, 459] width 9 height 7
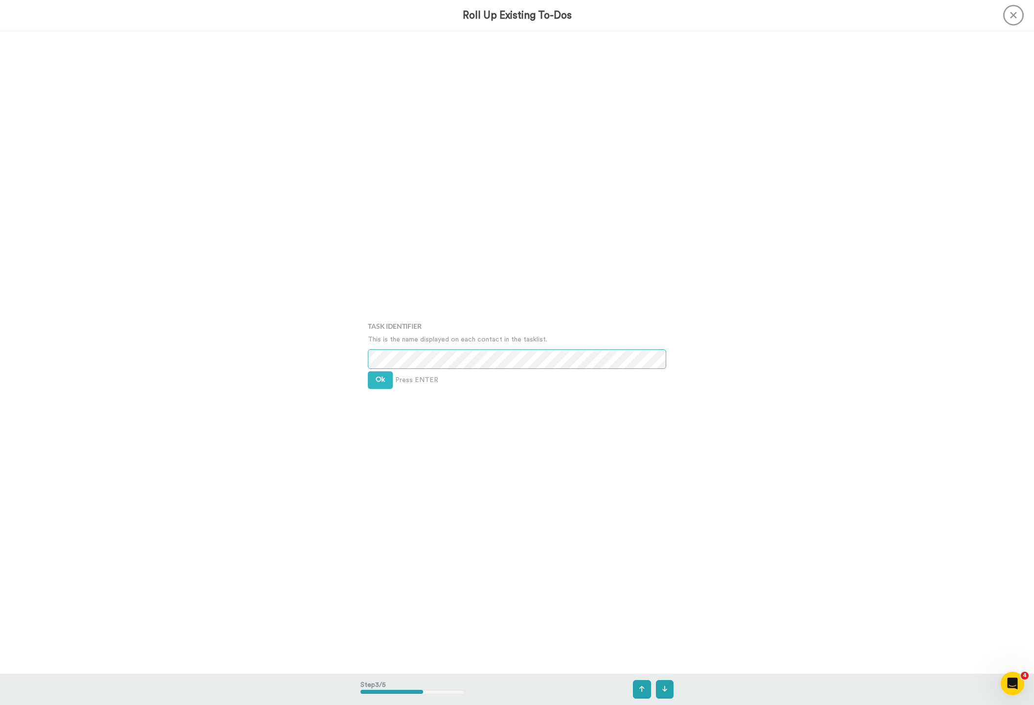
scroll to position [1285, 0]
click at [378, 382] on span "Ok" at bounding box center [380, 378] width 9 height 7
click at [380, 376] on button "Ok" at bounding box center [380, 372] width 25 height 18
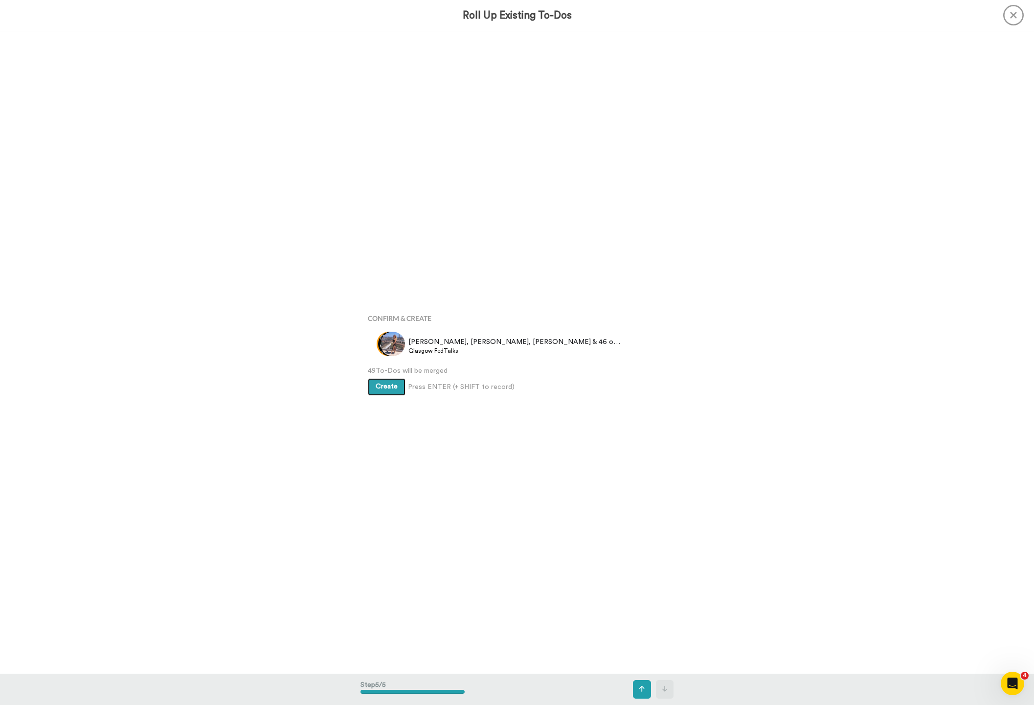
scroll to position [2570, 0]
click at [379, 389] on span "Create" at bounding box center [387, 386] width 22 height 7
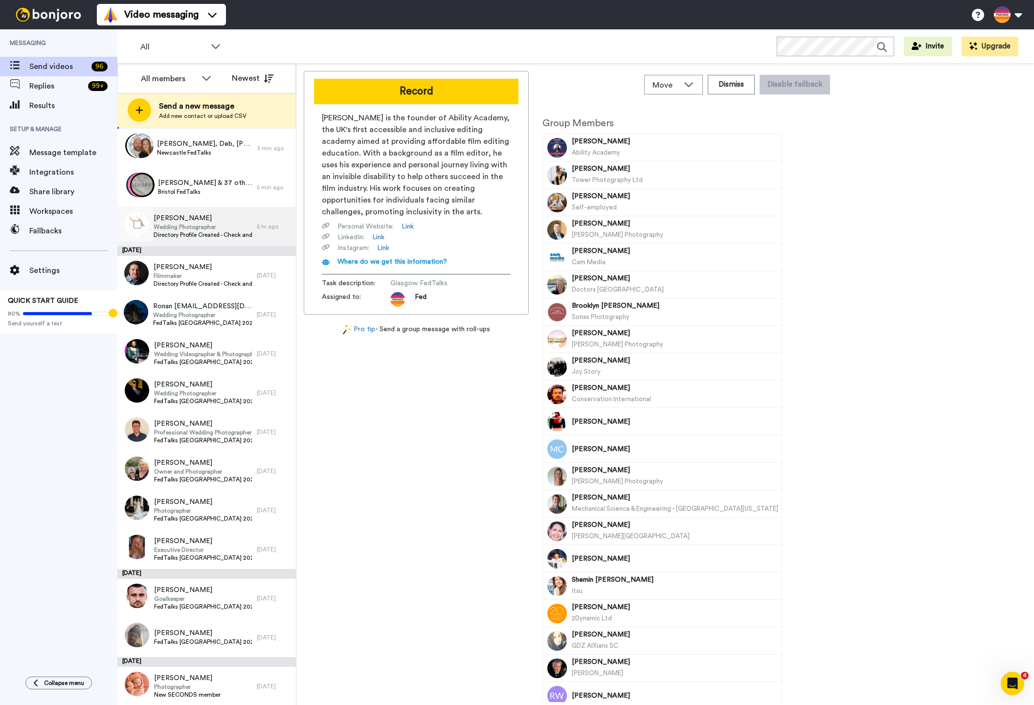
scroll to position [48, 0]
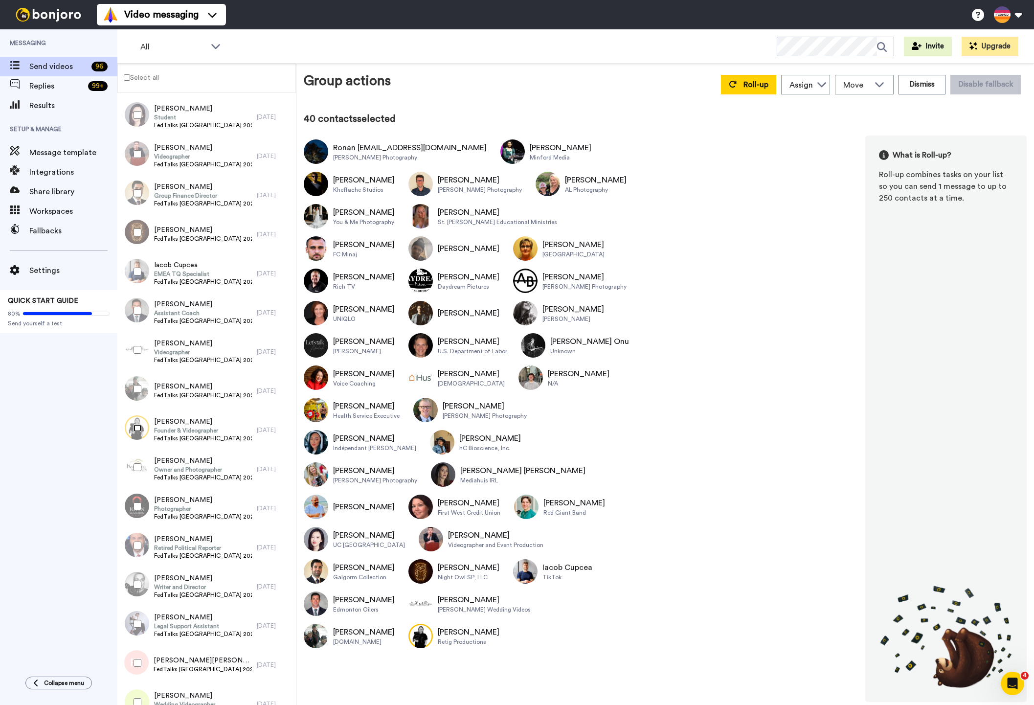
scroll to position [1622, 0]
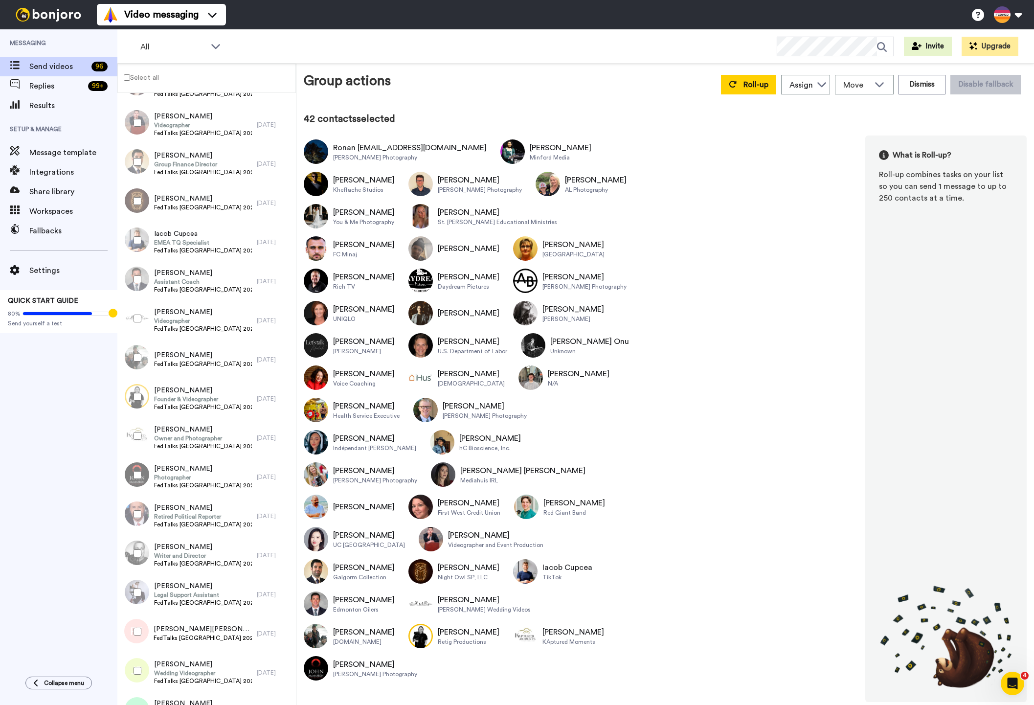
drag, startPoint x: 136, startPoint y: 509, endPoint x: 136, endPoint y: 529, distance: 20.1
click at [136, 510] on div at bounding box center [135, 514] width 35 height 34
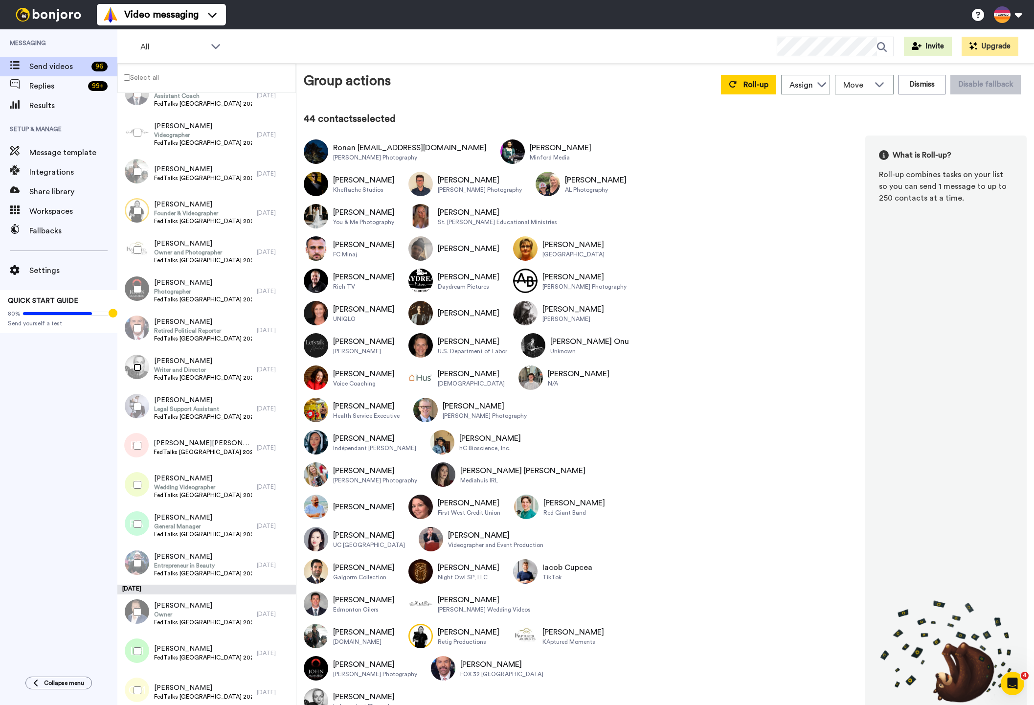
scroll to position [1811, 0]
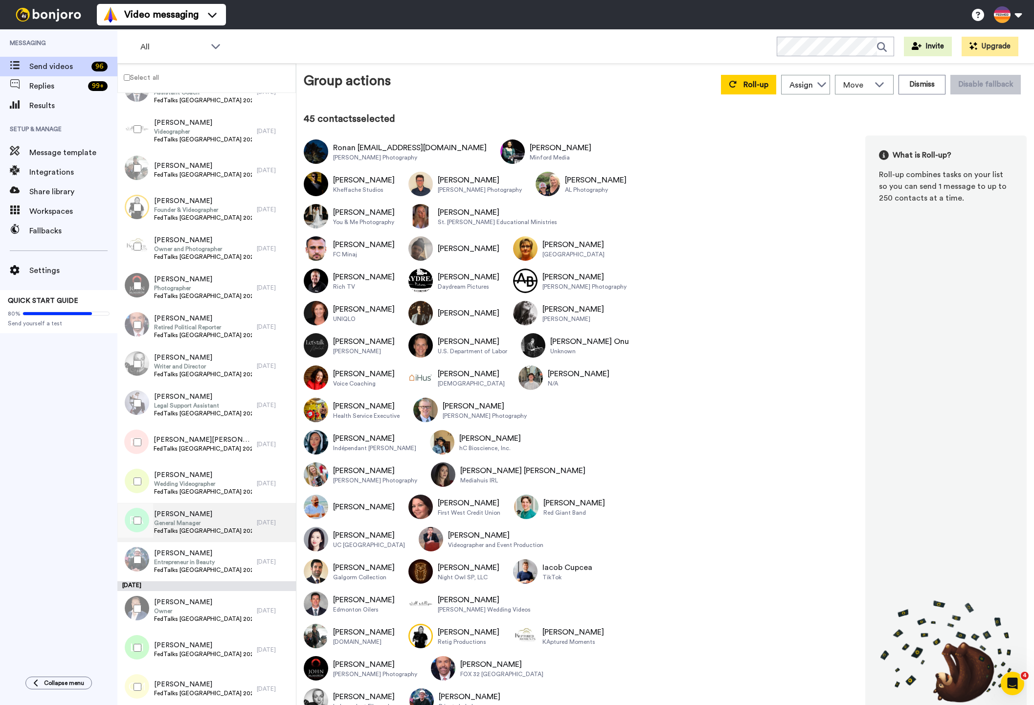
drag, startPoint x: 136, startPoint y: 524, endPoint x: 134, endPoint y: 503, distance: 21.6
click at [136, 524] on div at bounding box center [135, 520] width 35 height 34
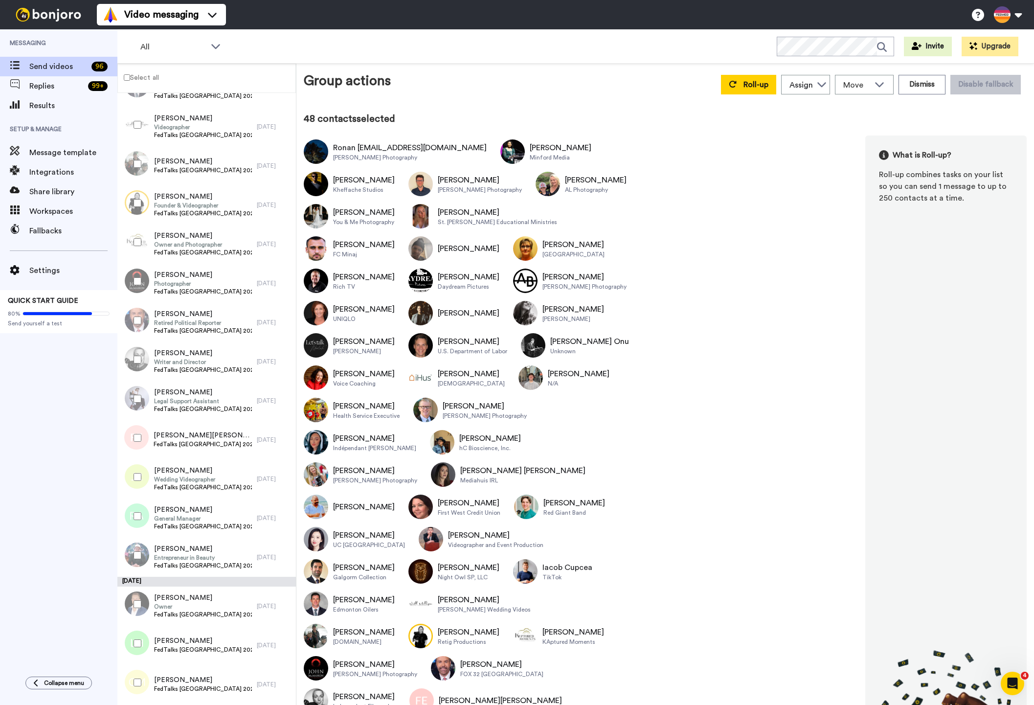
click at [133, 403] on div at bounding box center [135, 399] width 35 height 34
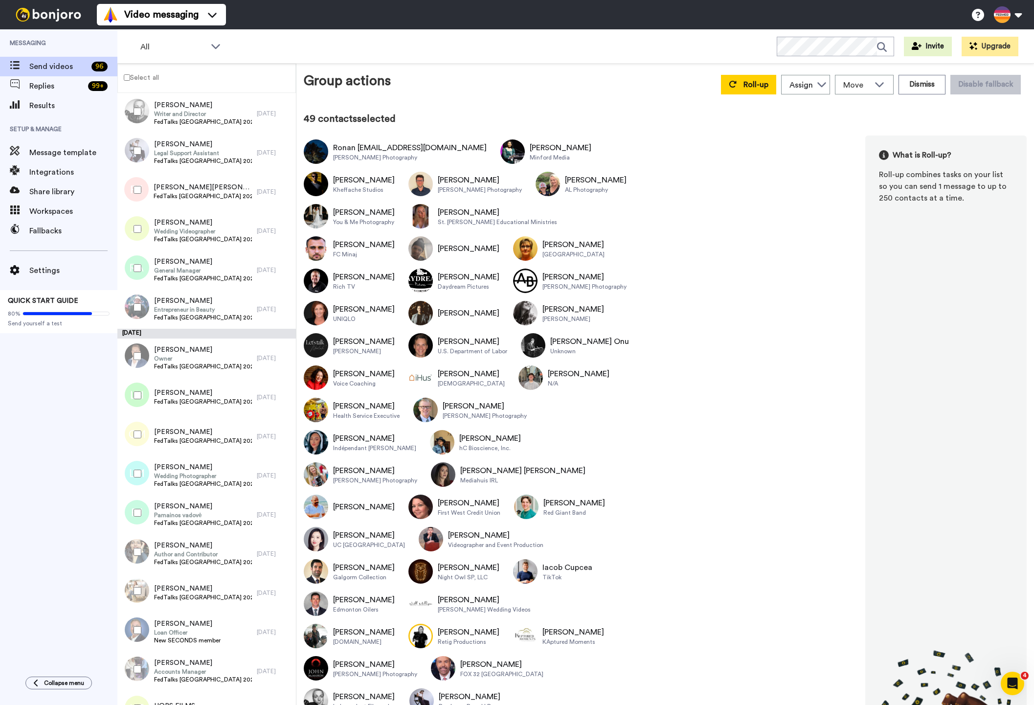
scroll to position [2083, 0]
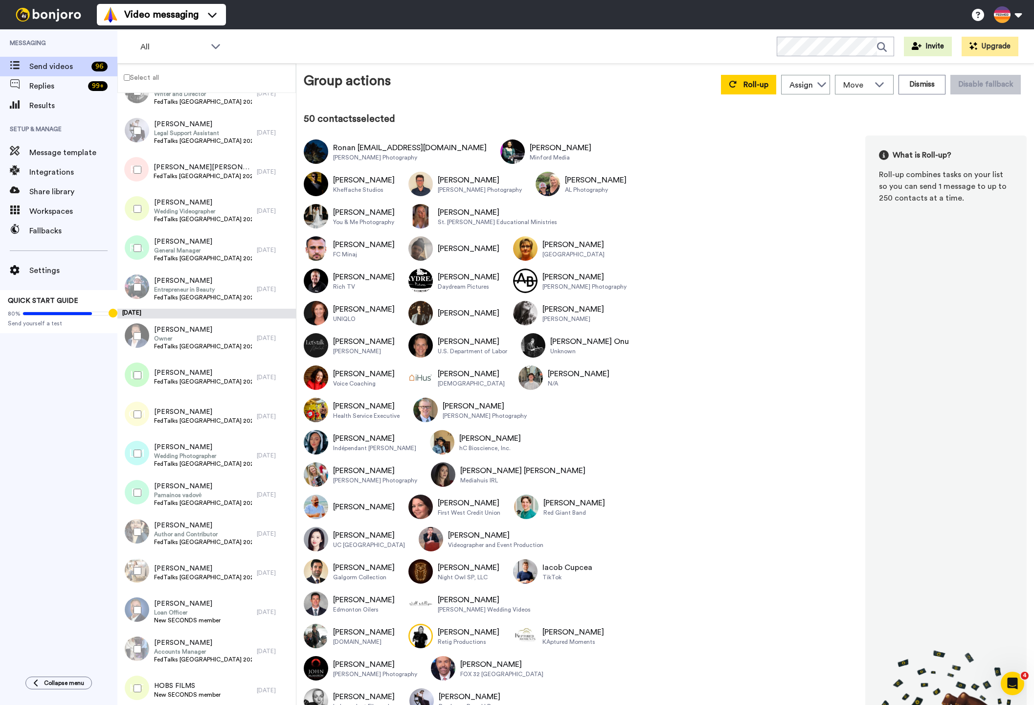
click at [134, 363] on div at bounding box center [135, 375] width 35 height 34
click at [135, 404] on div at bounding box center [135, 414] width 35 height 34
click at [139, 449] on div at bounding box center [135, 453] width 35 height 34
click at [142, 531] on div at bounding box center [135, 532] width 35 height 34
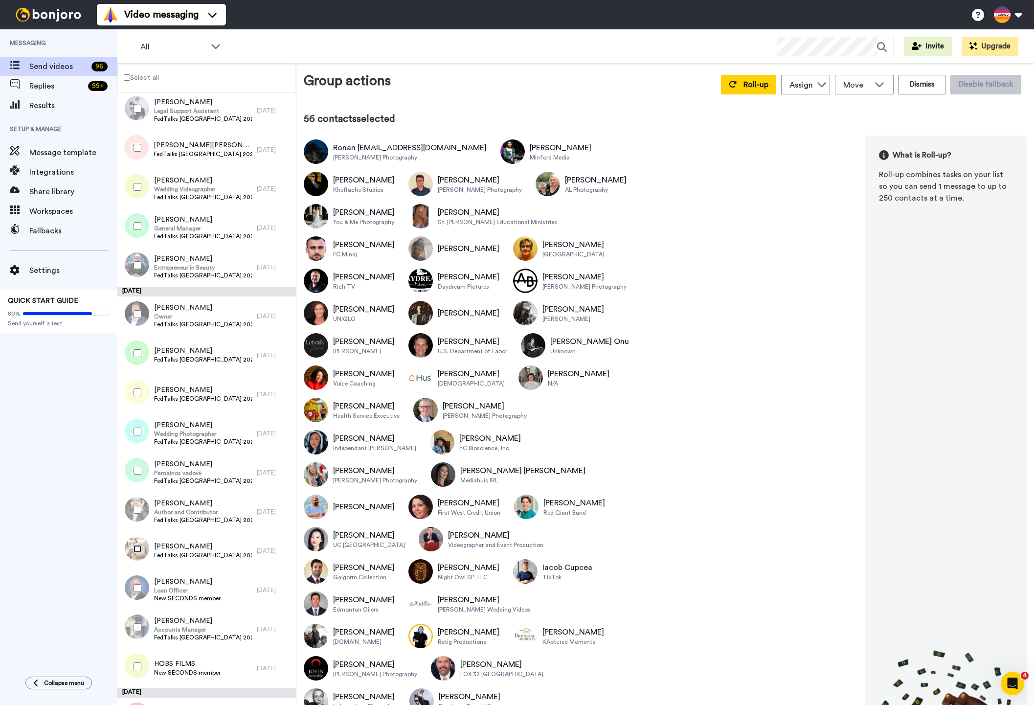
scroll to position [2116, 0]
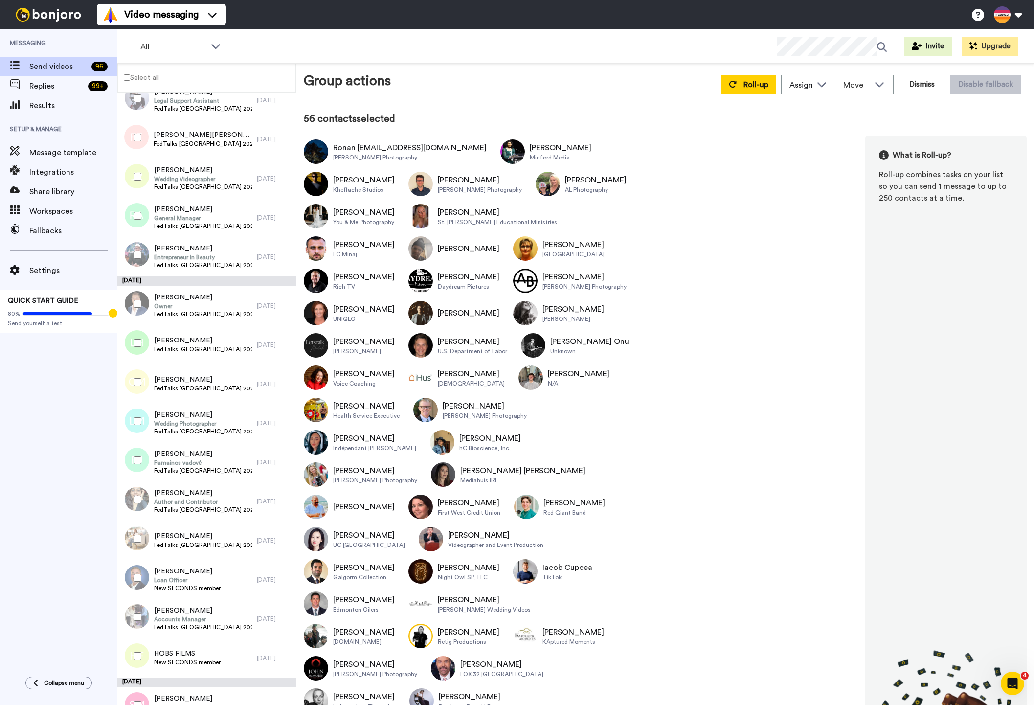
click at [133, 617] on div at bounding box center [135, 617] width 35 height 34
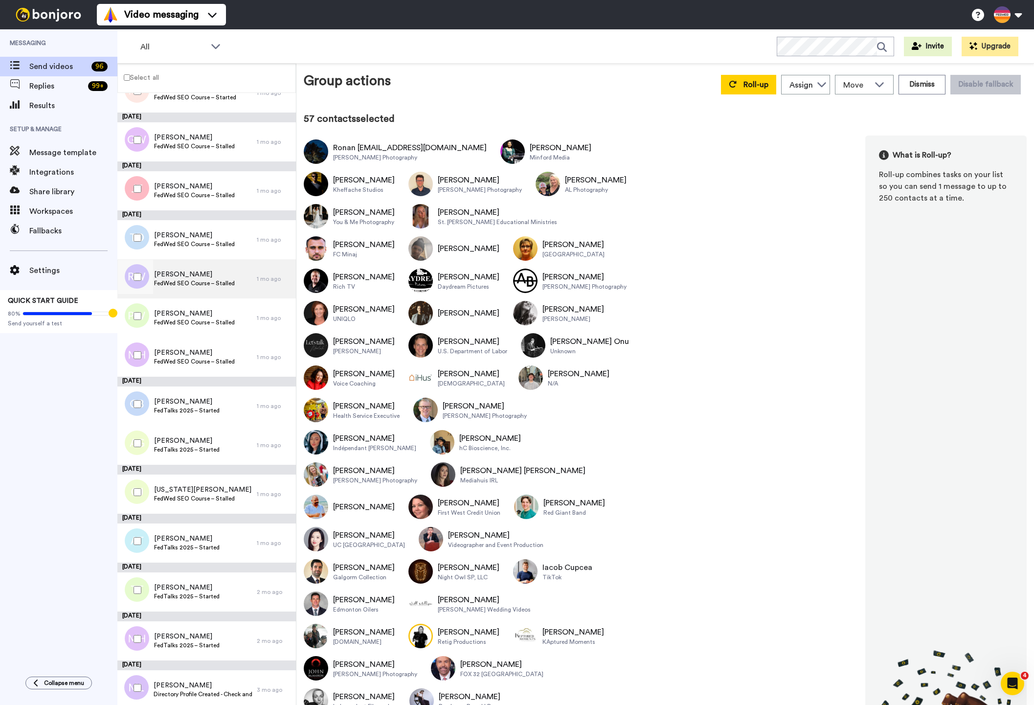
scroll to position [3438, 0]
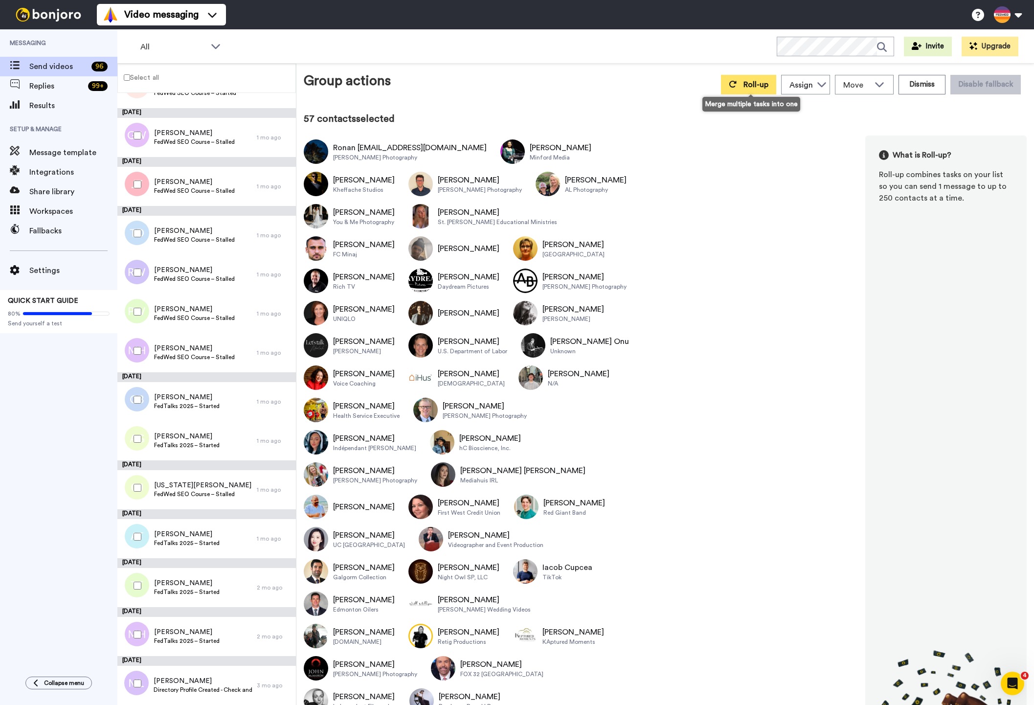
click at [746, 89] on span "Roll-up" at bounding box center [756, 85] width 25 height 8
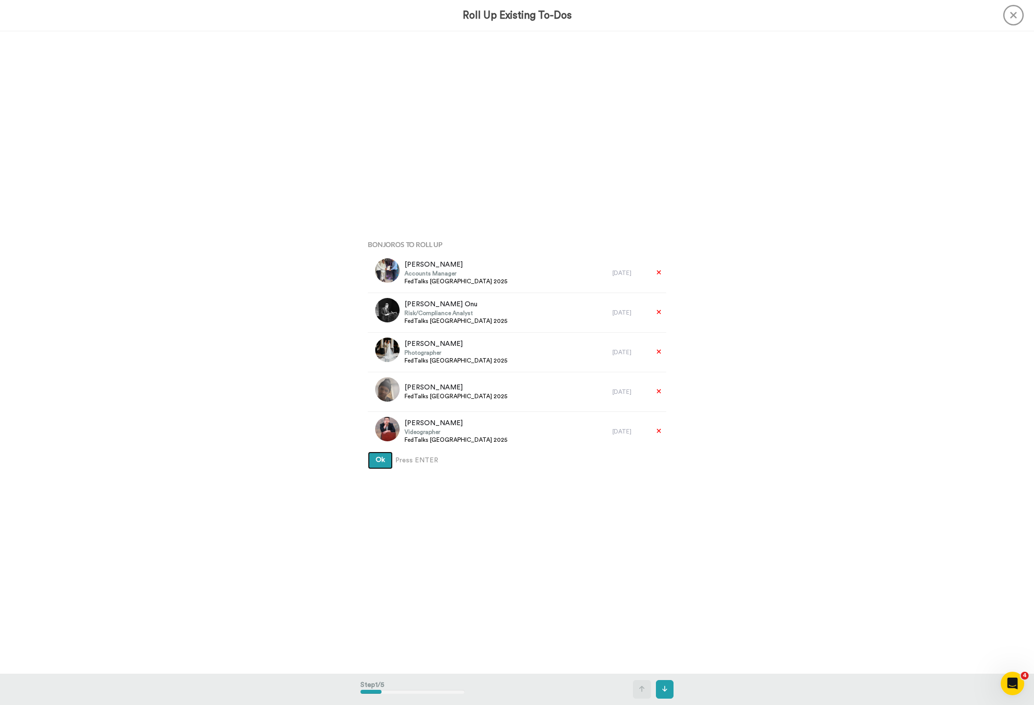
click at [378, 457] on span "Ok" at bounding box center [380, 459] width 9 height 7
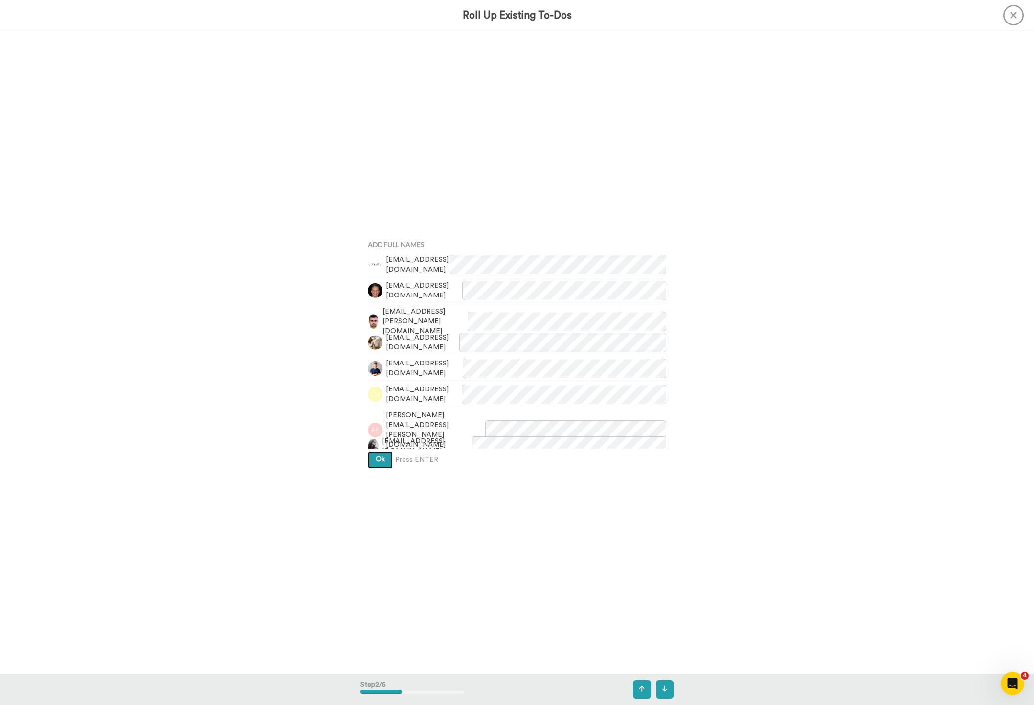
click at [375, 459] on button "Ok" at bounding box center [380, 460] width 25 height 18
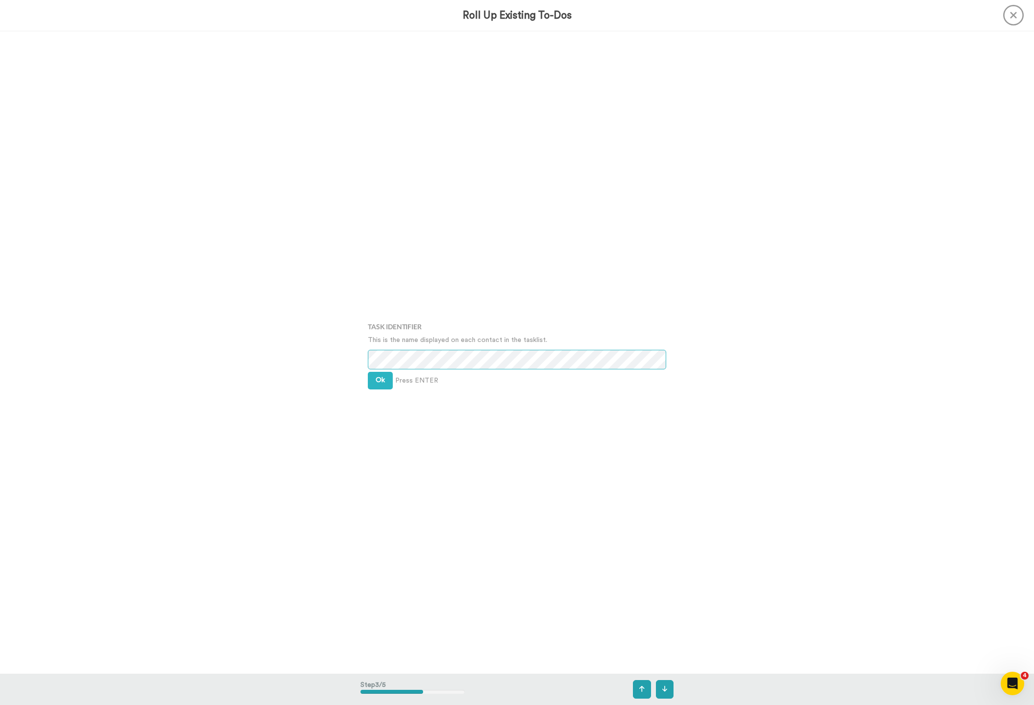
scroll to position [1285, 0]
click at [378, 375] on span "Ok" at bounding box center [380, 378] width 9 height 7
click at [381, 377] on button "Ok" at bounding box center [380, 372] width 25 height 18
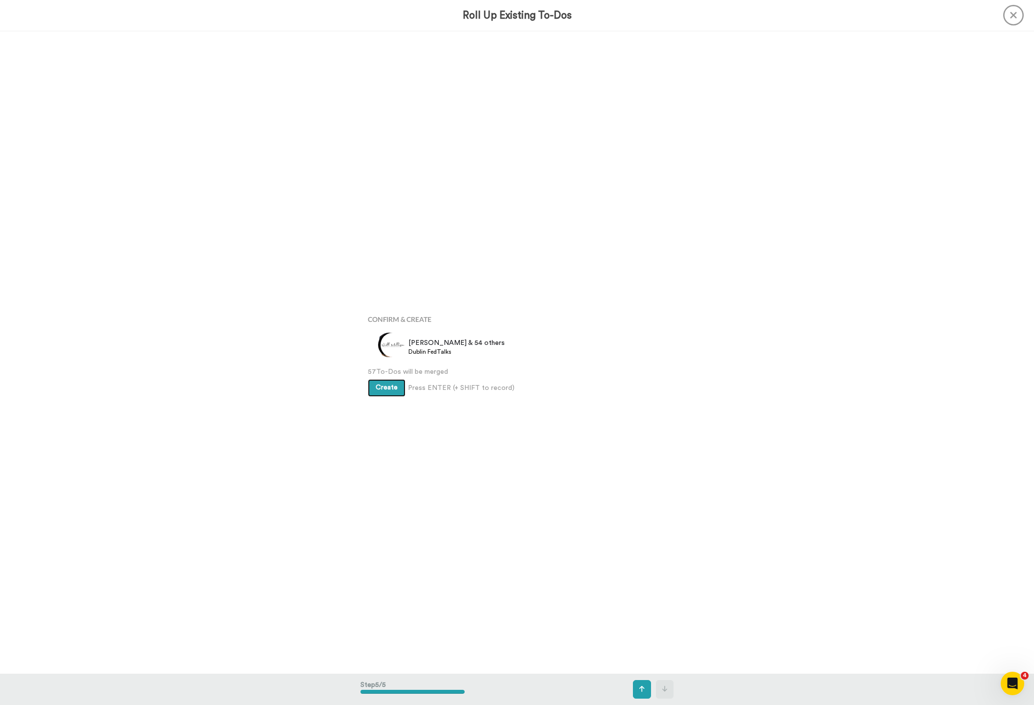
scroll to position [2570, 0]
click at [384, 388] on span "Create" at bounding box center [387, 386] width 22 height 7
